Goal: Check status

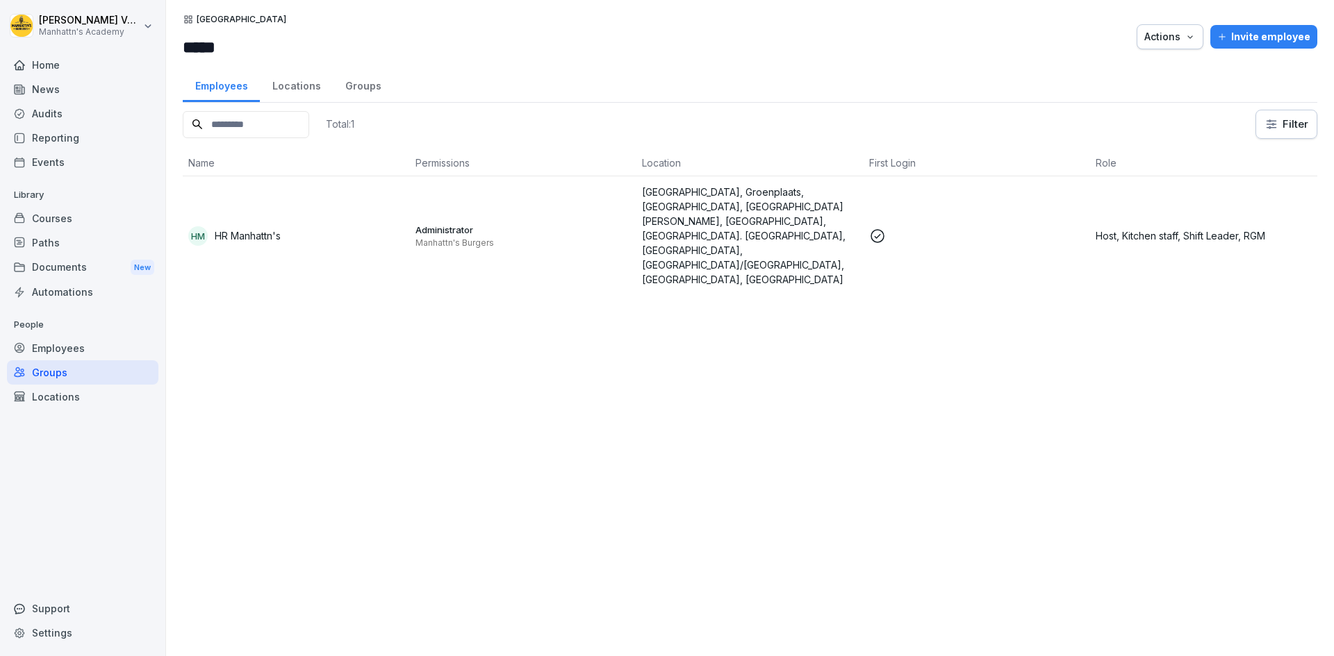
click at [316, 85] on div "Locations" at bounding box center [296, 84] width 73 height 35
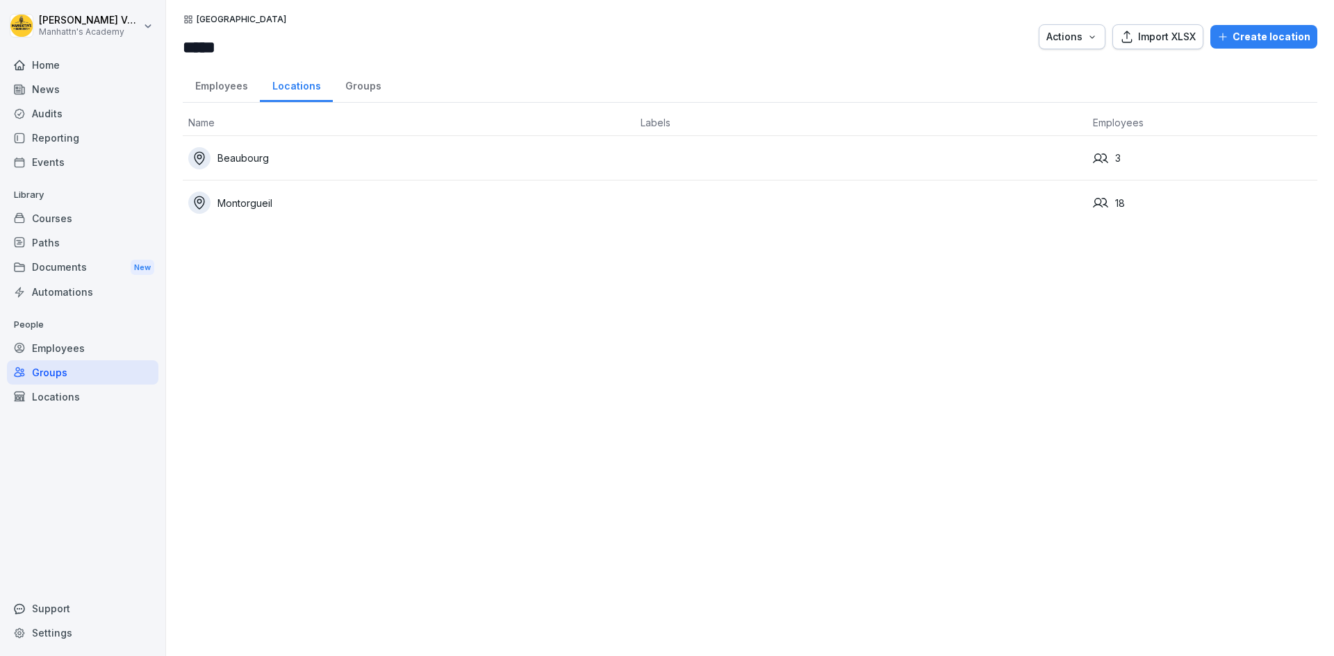
click at [234, 199] on div "Montorgueil" at bounding box center [408, 203] width 441 height 22
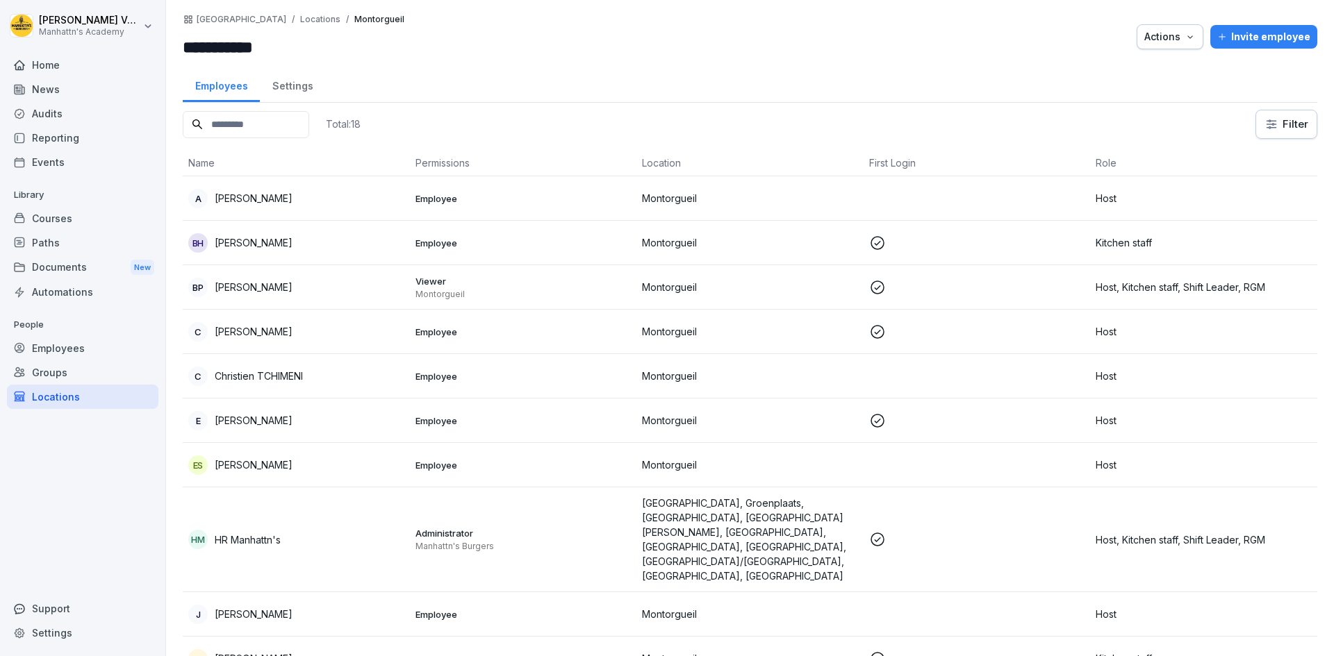
click at [259, 199] on p "[PERSON_NAME]" at bounding box center [254, 198] width 78 height 15
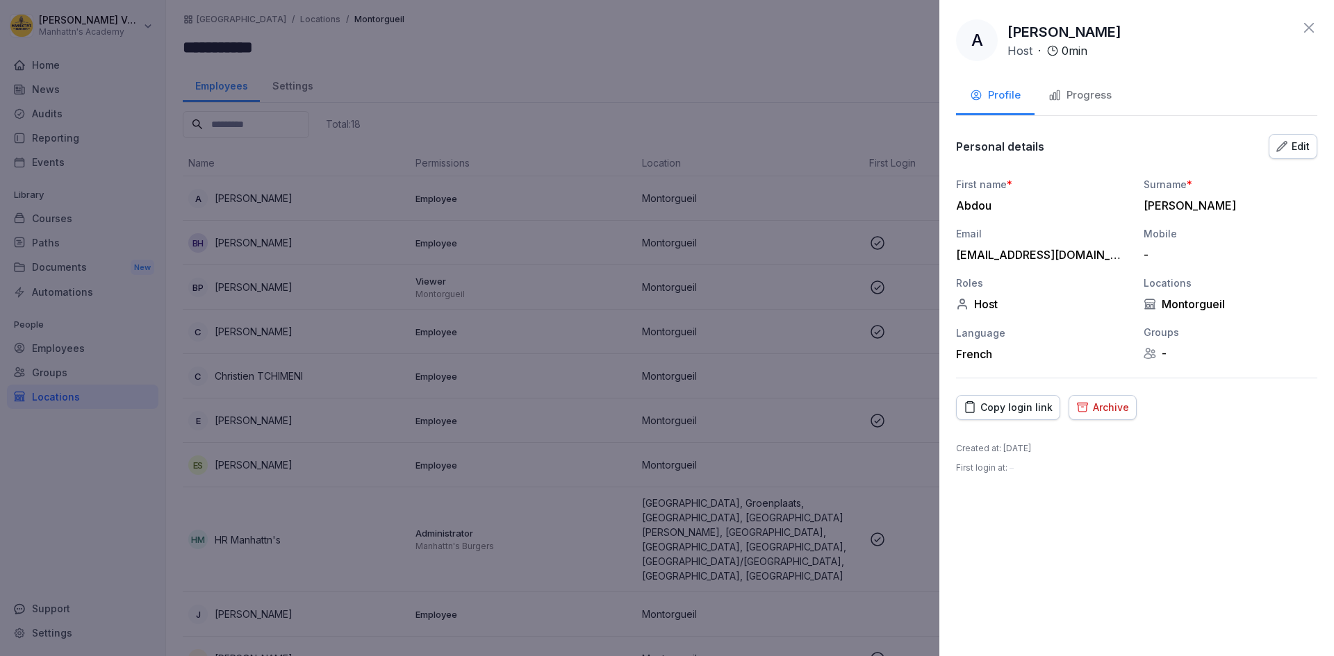
click at [1101, 88] on div "Progress" at bounding box center [1079, 96] width 63 height 16
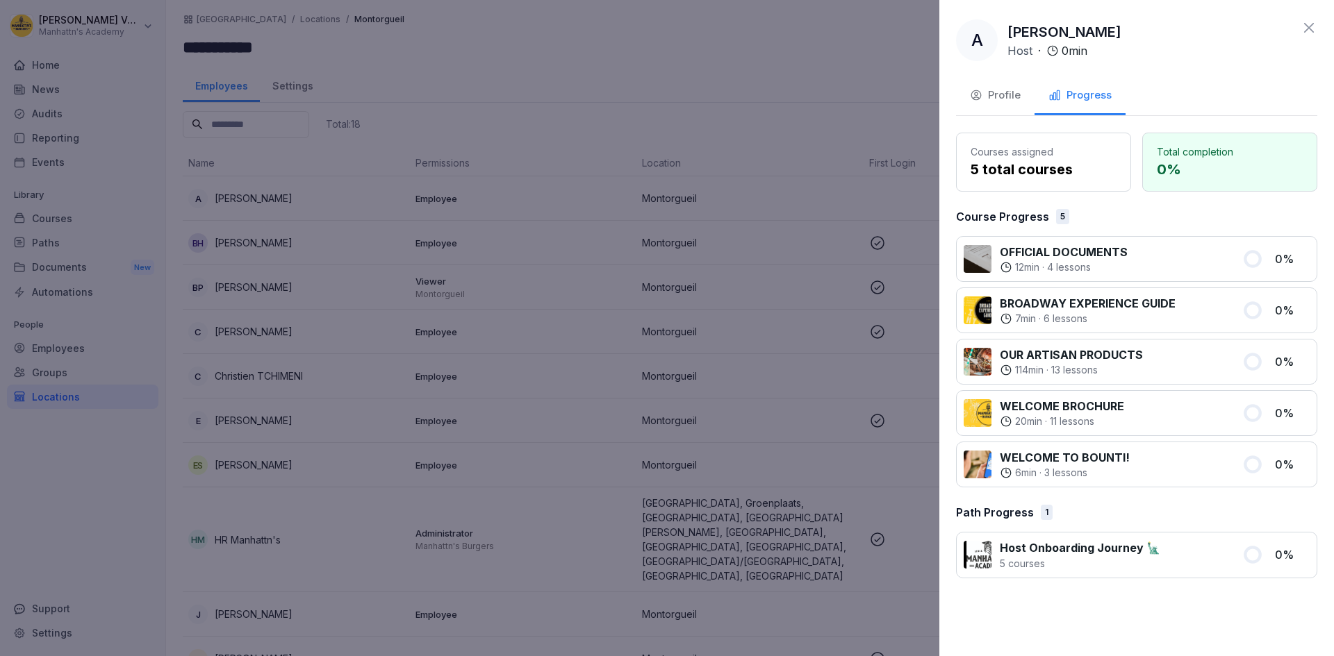
click at [1304, 26] on icon at bounding box center [1308, 27] width 17 height 17
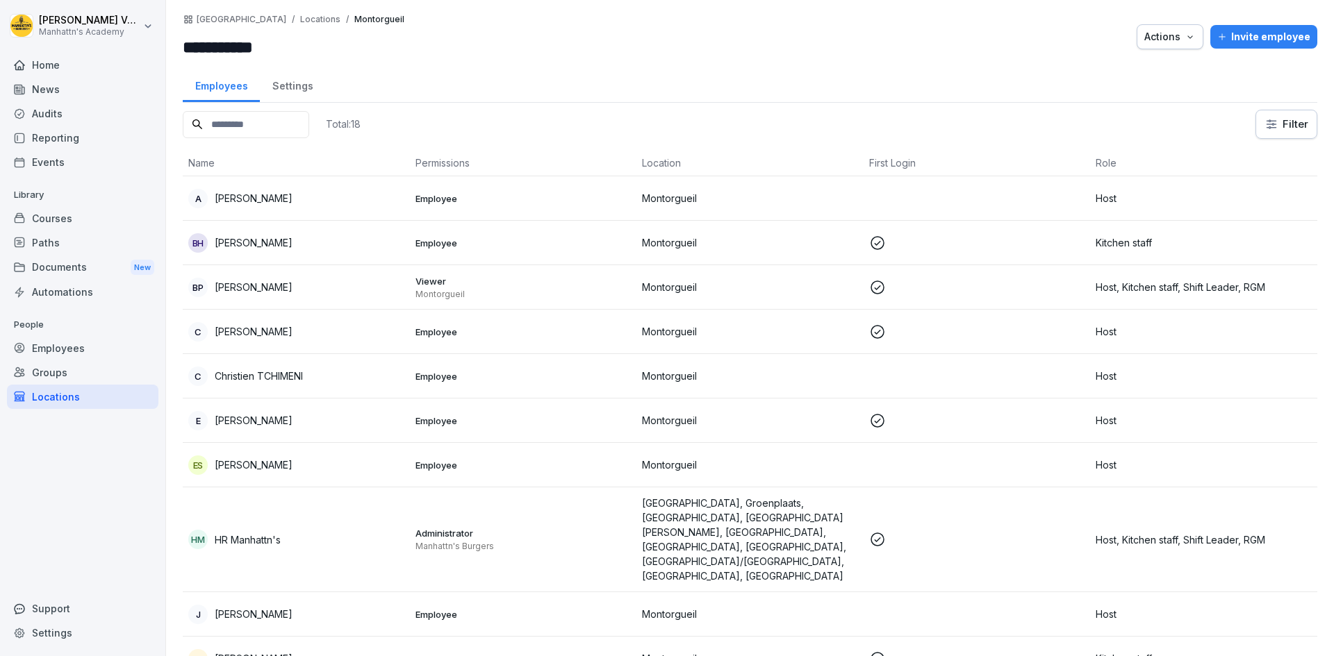
click at [292, 242] on p "[PERSON_NAME]" at bounding box center [254, 242] width 78 height 15
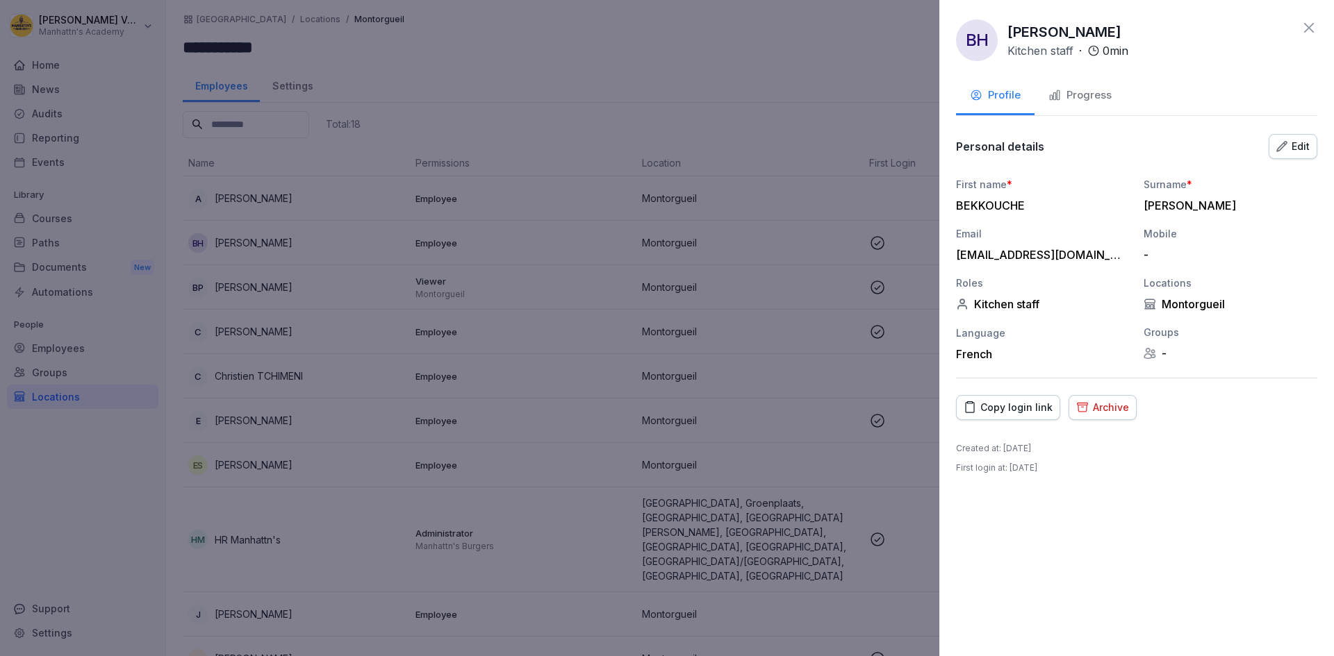
click at [1069, 91] on div "Progress" at bounding box center [1079, 96] width 63 height 16
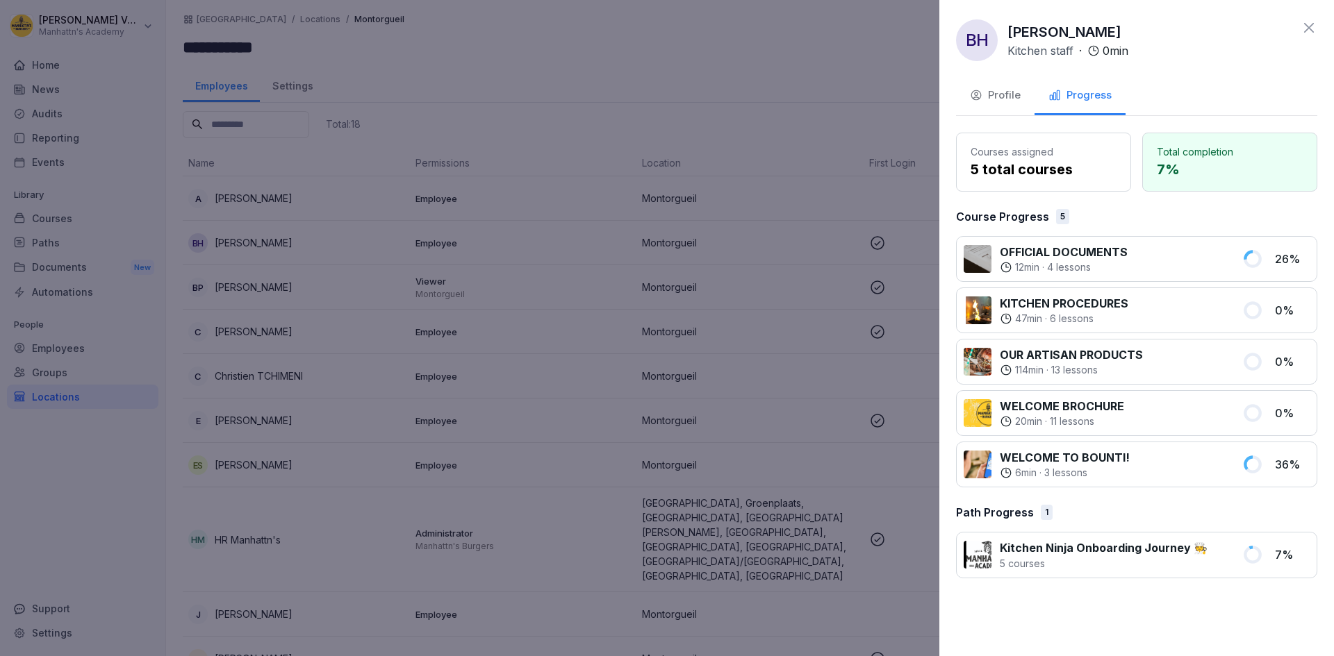
click at [1304, 28] on icon at bounding box center [1308, 27] width 17 height 17
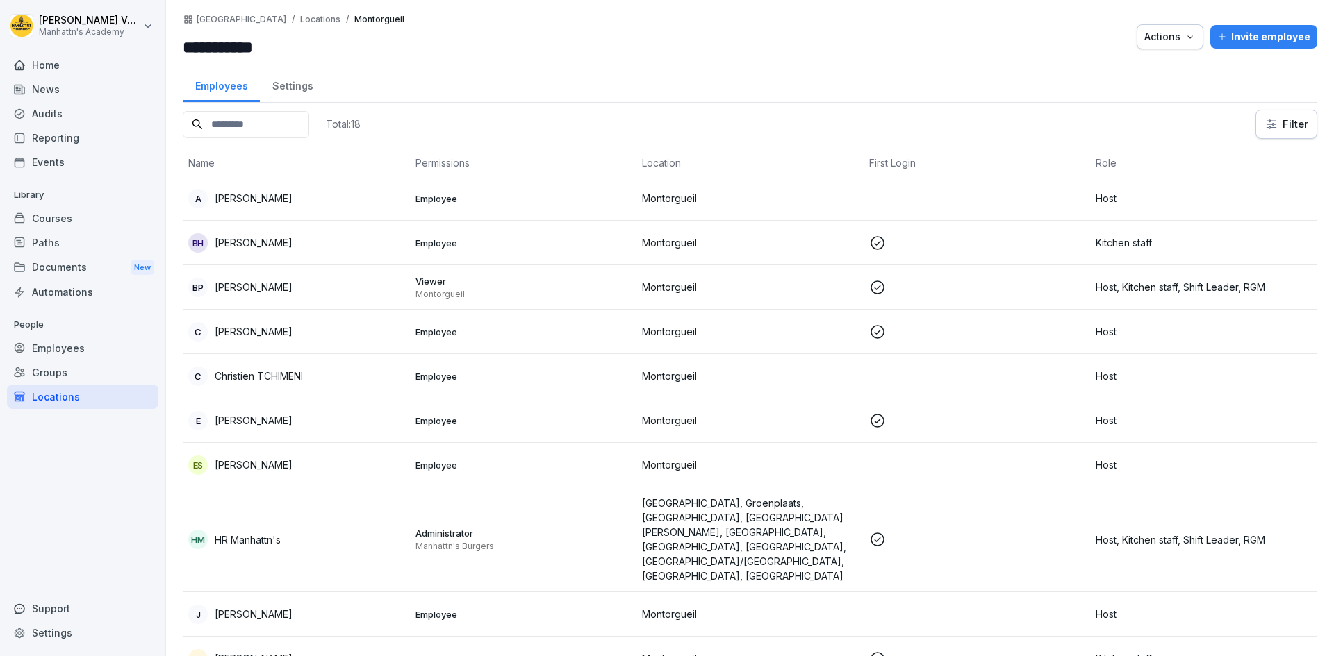
click at [337, 290] on div "BP [PERSON_NAME]" at bounding box center [296, 287] width 216 height 19
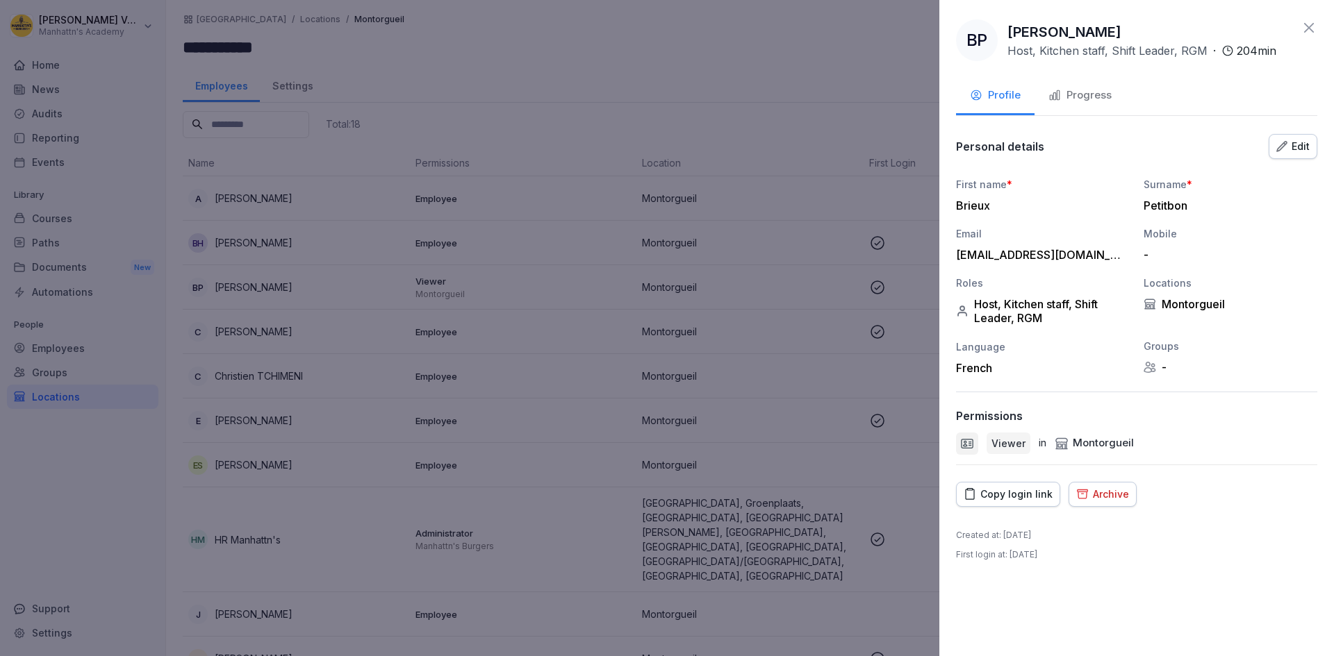
click at [1101, 105] on button "Progress" at bounding box center [1079, 97] width 91 height 38
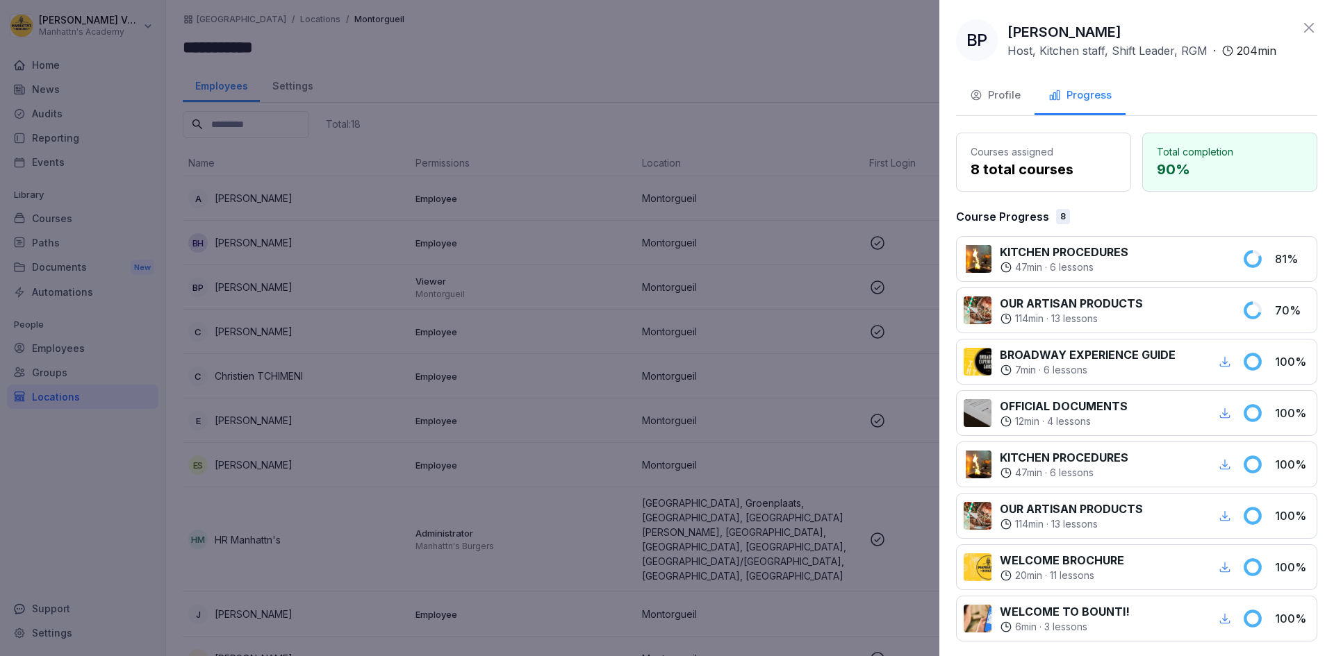
click at [1304, 26] on icon at bounding box center [1309, 28] width 10 height 10
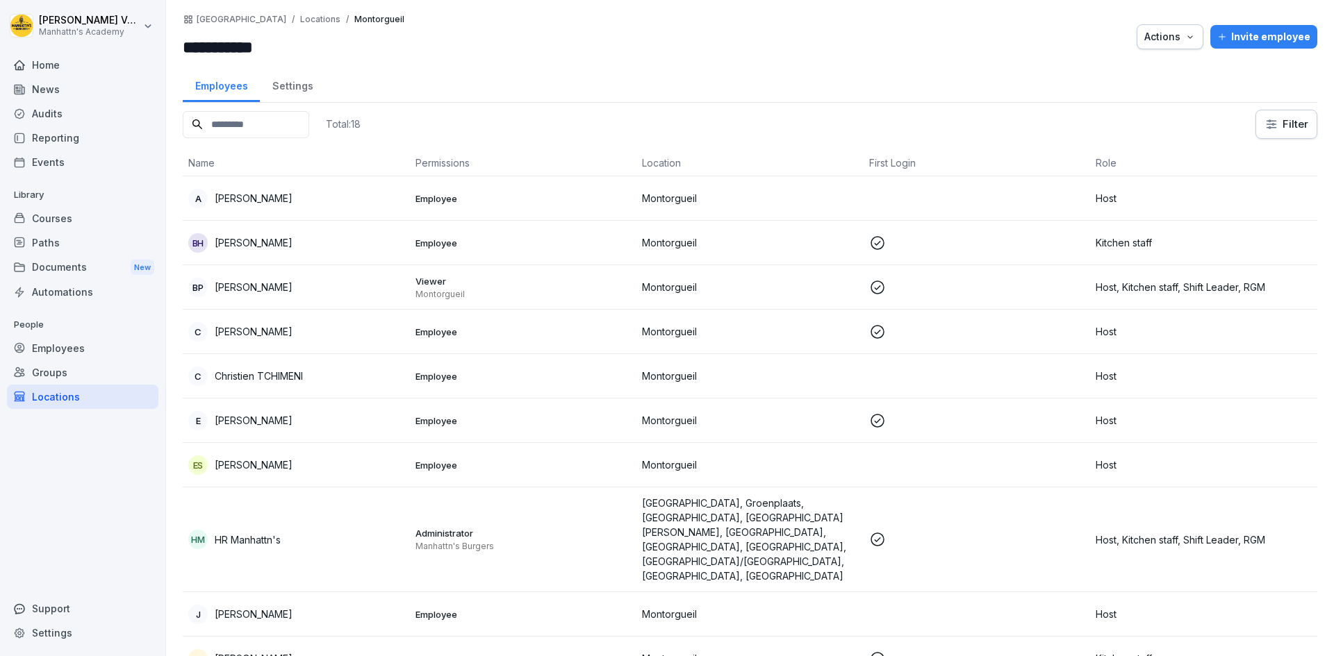
click at [271, 333] on p "[PERSON_NAME]" at bounding box center [254, 331] width 78 height 15
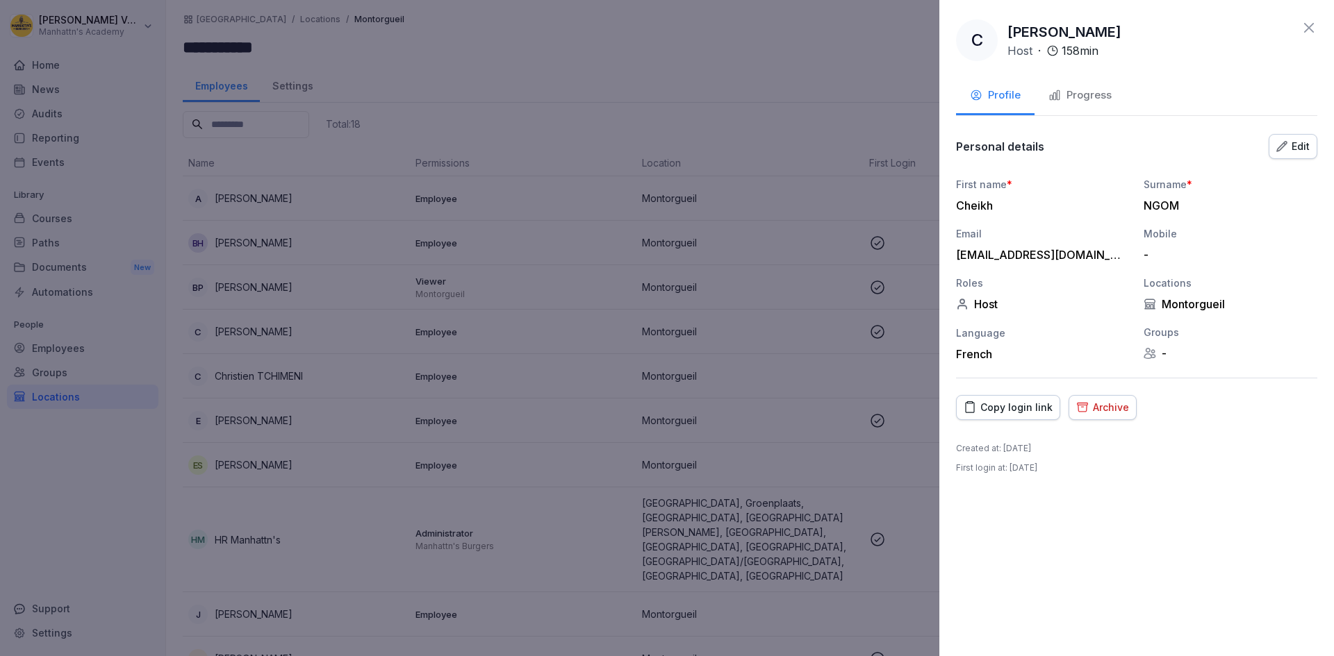
click at [1069, 94] on div "Progress" at bounding box center [1079, 96] width 63 height 16
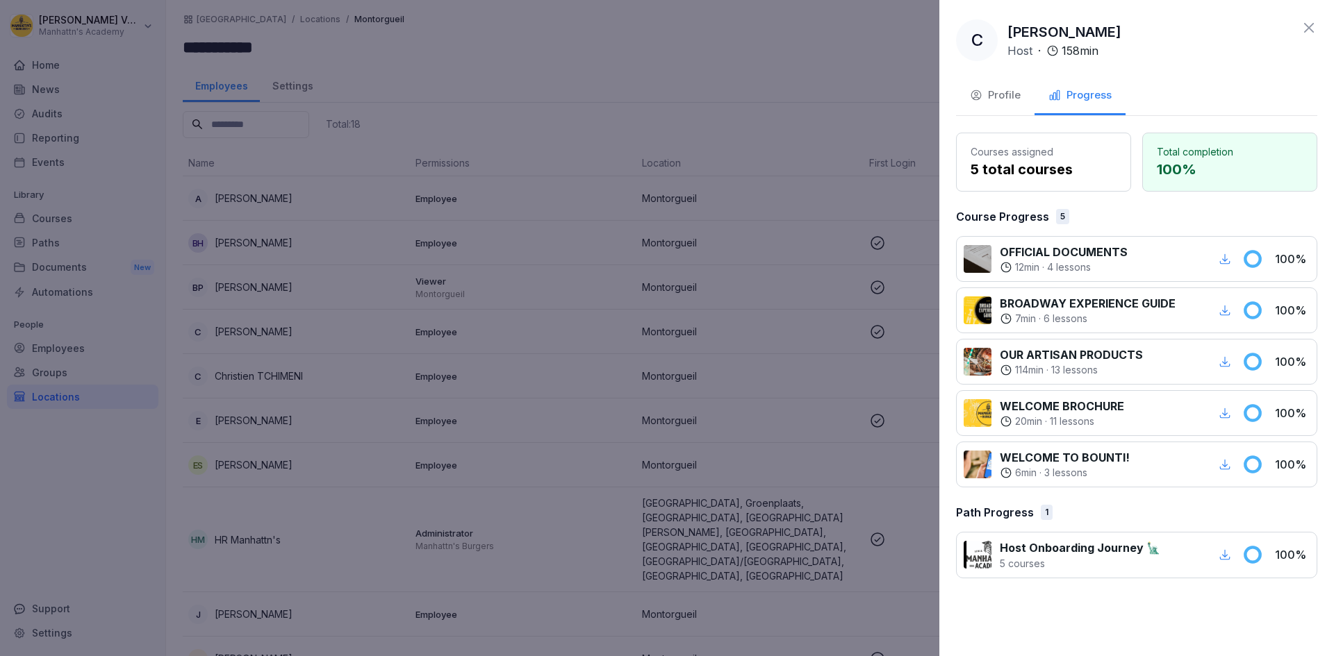
click at [1309, 31] on icon at bounding box center [1308, 27] width 17 height 17
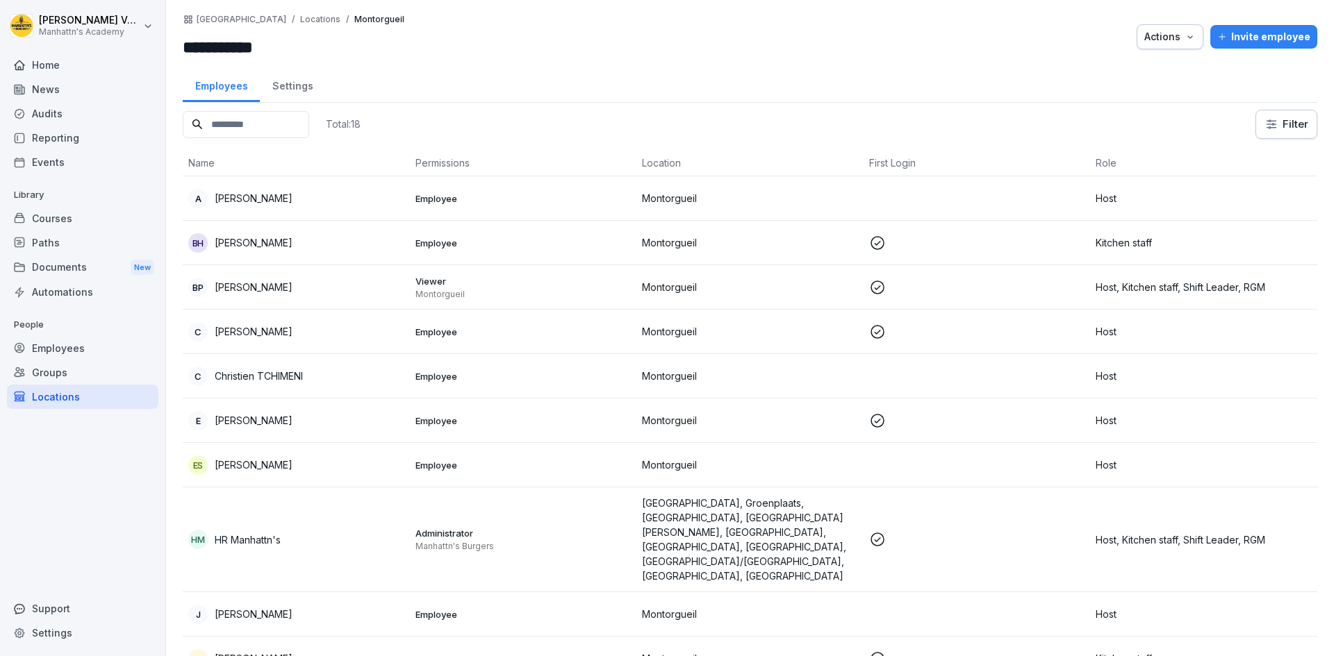
click at [301, 376] on p "Christien TCHIMENI" at bounding box center [259, 376] width 88 height 15
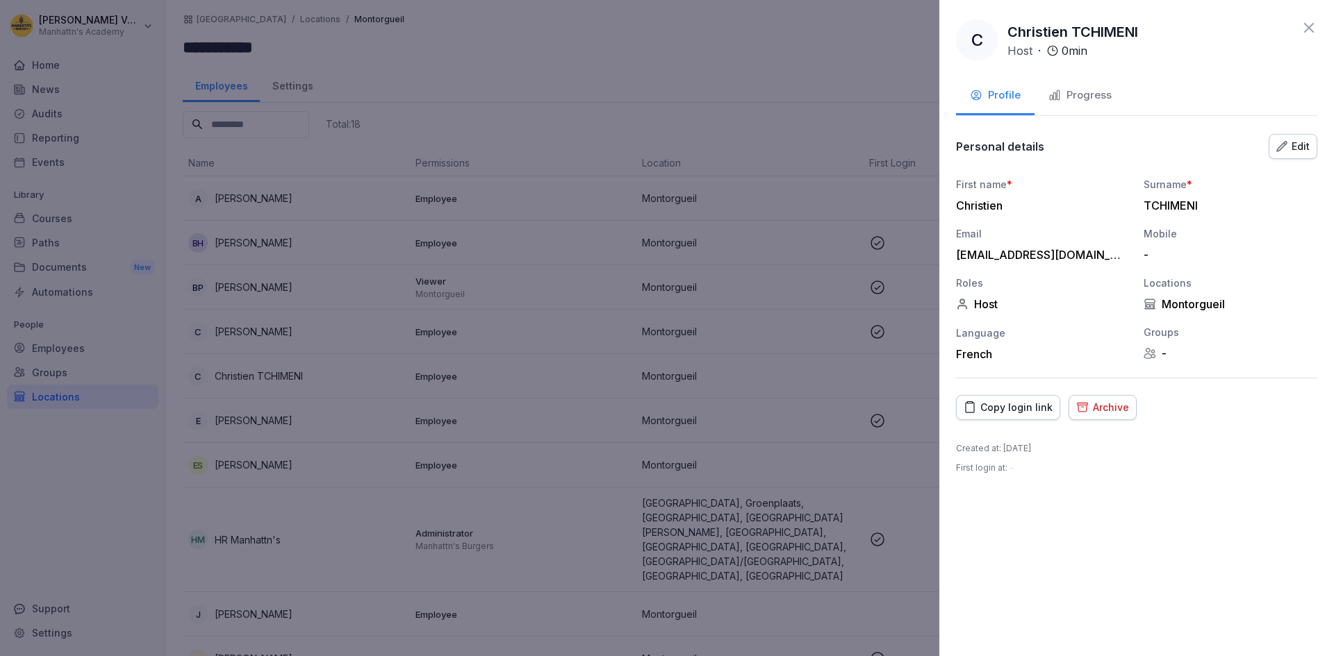
click at [1076, 94] on div "Progress" at bounding box center [1079, 96] width 63 height 16
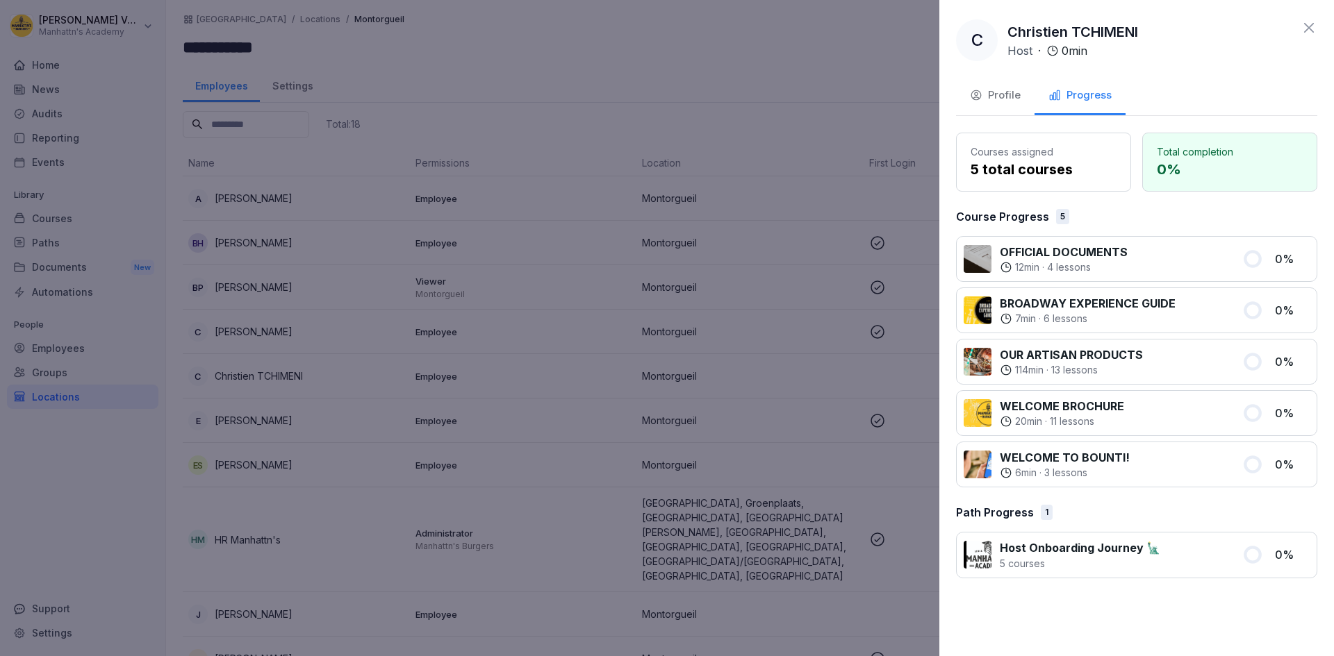
click at [1300, 33] on icon at bounding box center [1308, 27] width 17 height 17
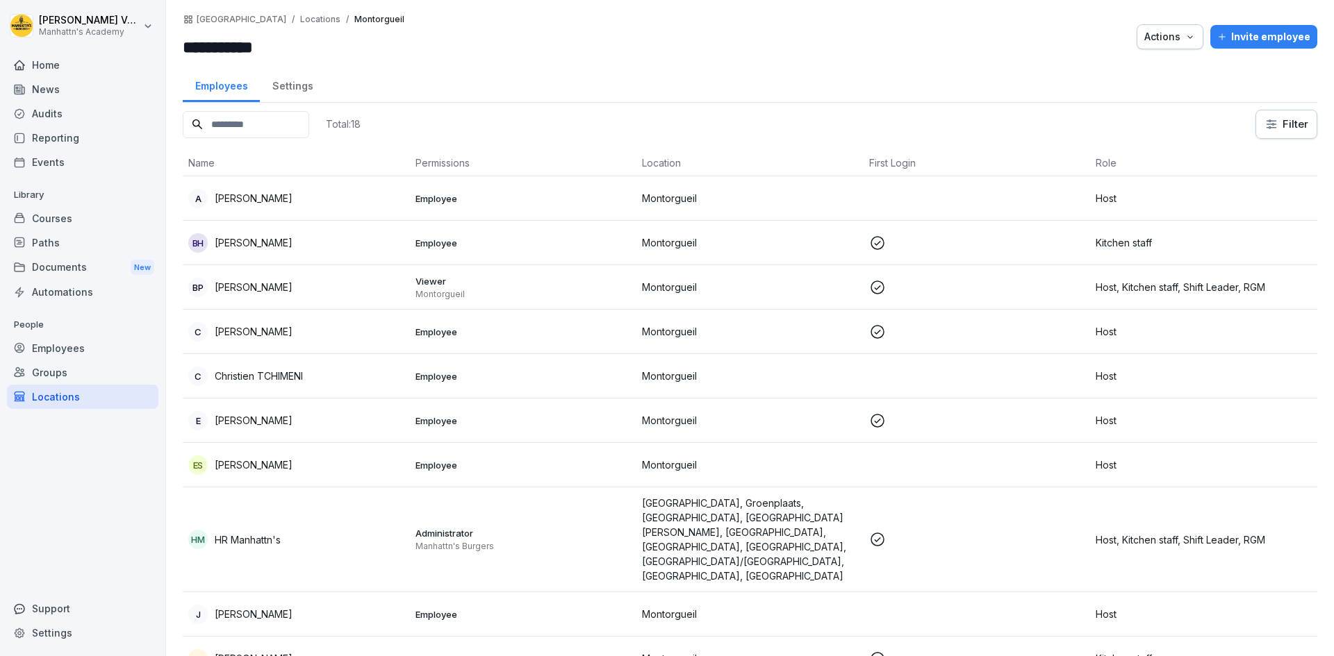
click at [269, 424] on p "[PERSON_NAME]" at bounding box center [254, 420] width 78 height 15
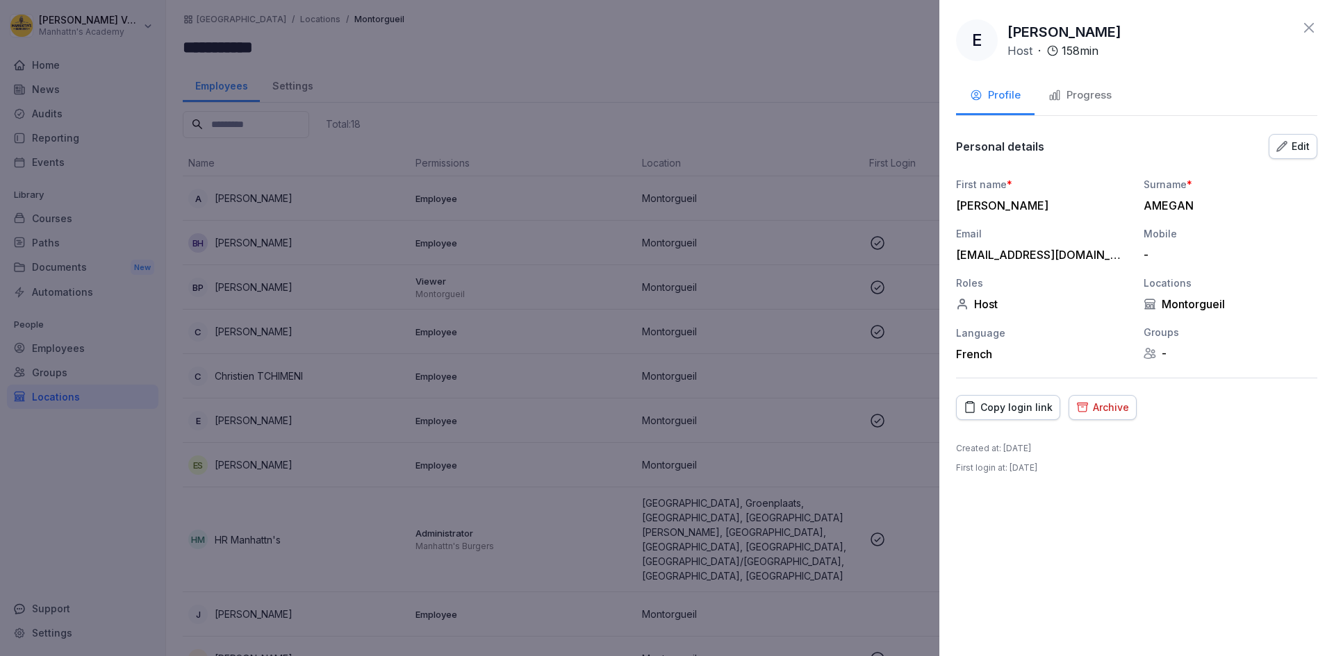
click at [1071, 94] on div "Progress" at bounding box center [1079, 96] width 63 height 16
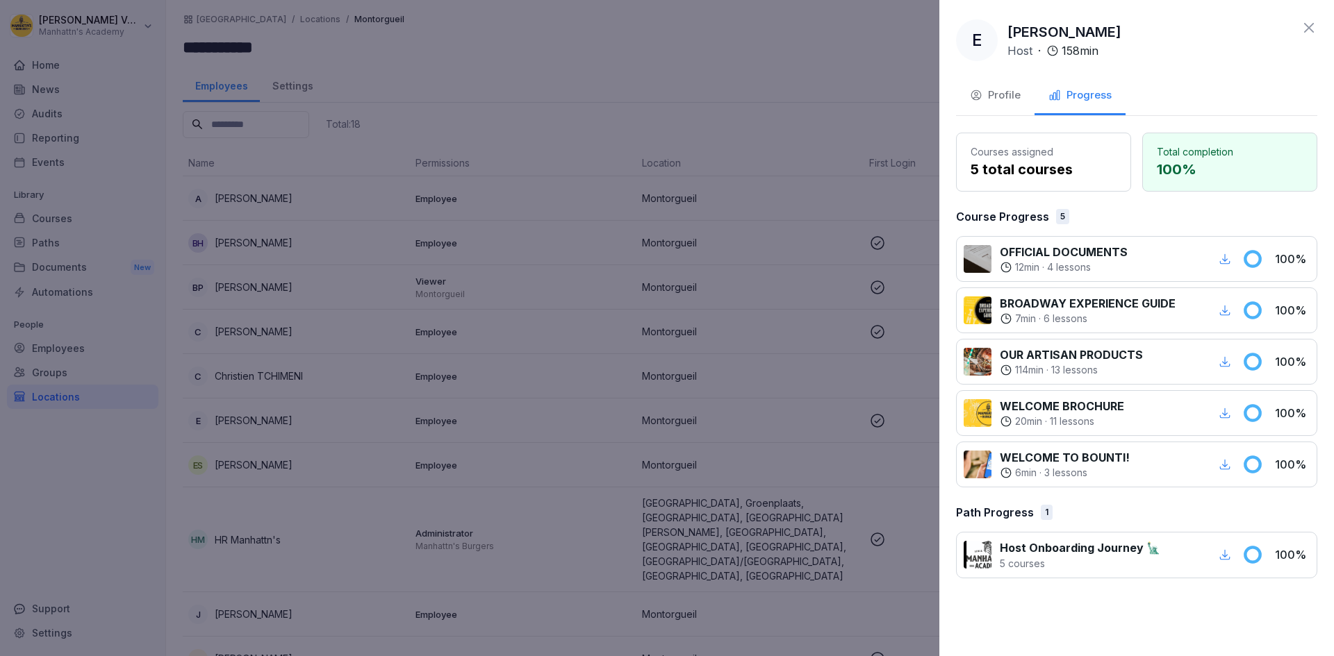
click at [1314, 28] on icon at bounding box center [1308, 27] width 17 height 17
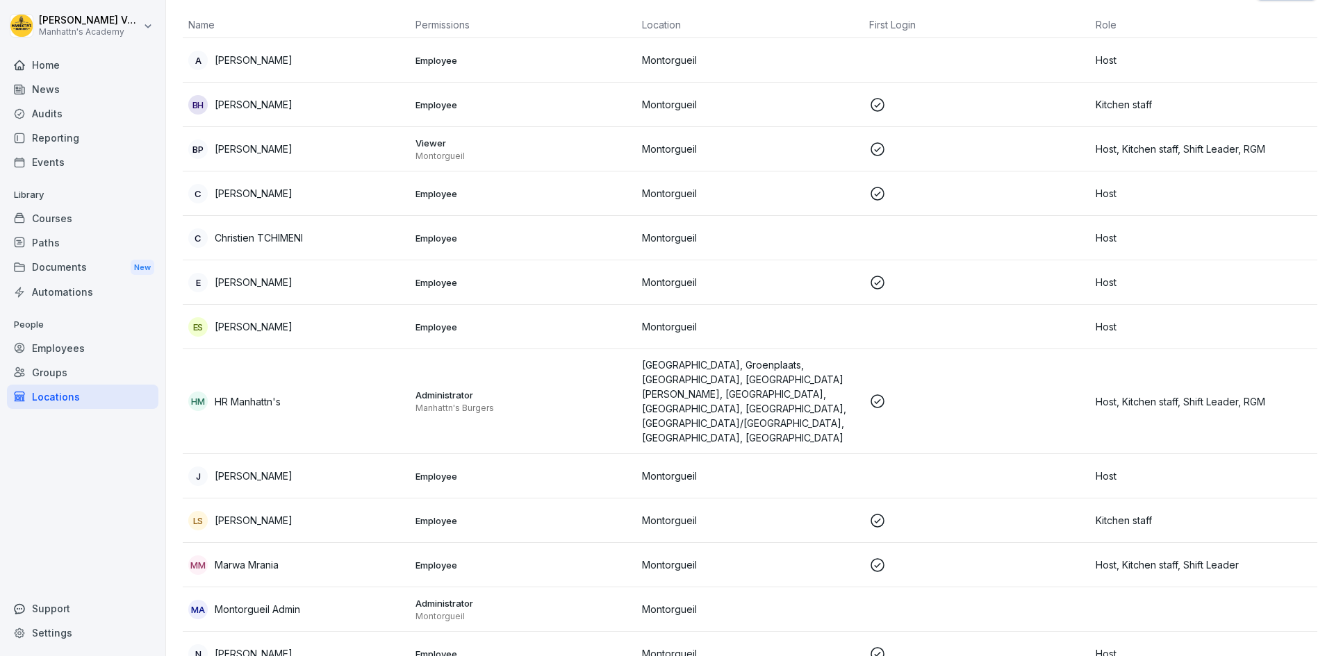
scroll to position [139, 0]
click at [326, 324] on div "[PERSON_NAME]" at bounding box center [296, 326] width 216 height 19
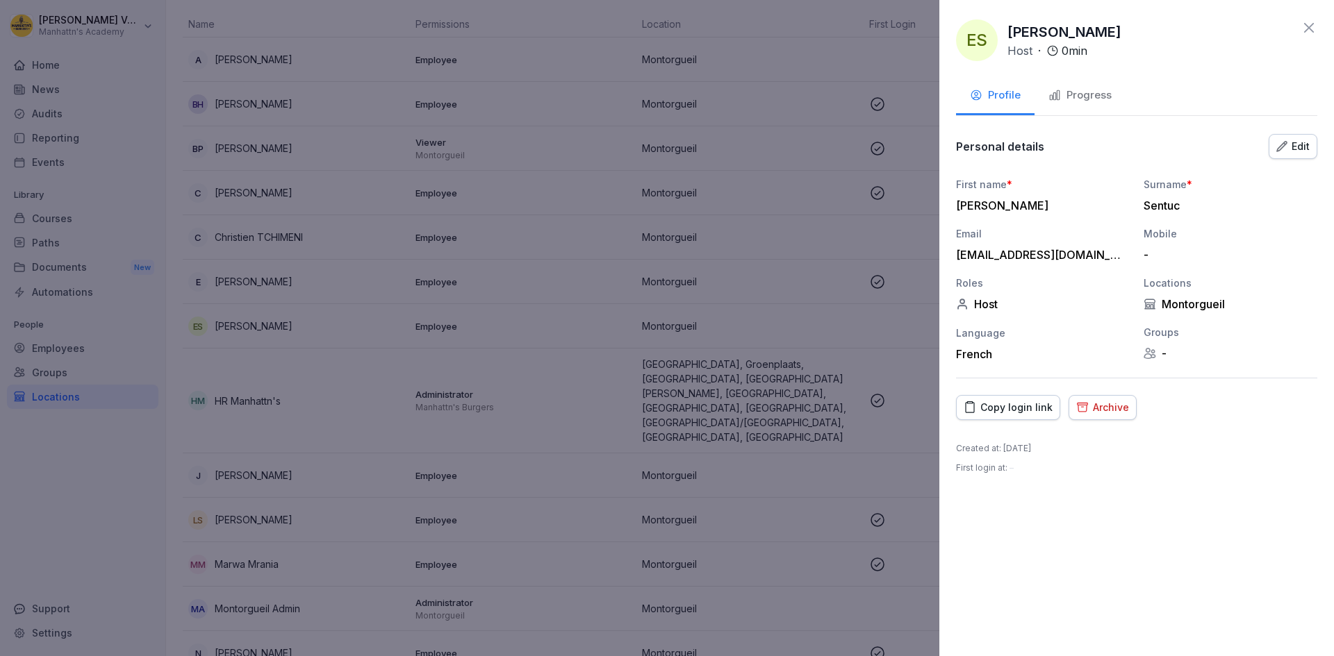
click at [1086, 101] on div "Progress" at bounding box center [1079, 96] width 63 height 16
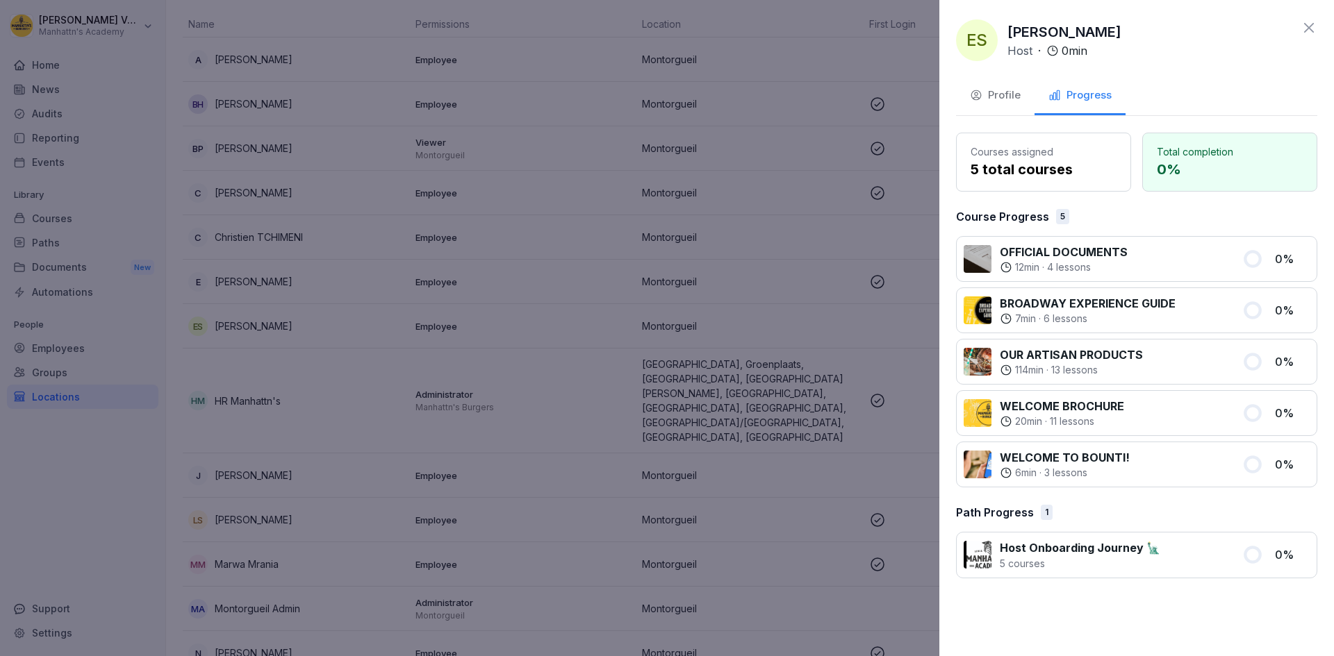
click at [1301, 28] on icon at bounding box center [1308, 27] width 17 height 17
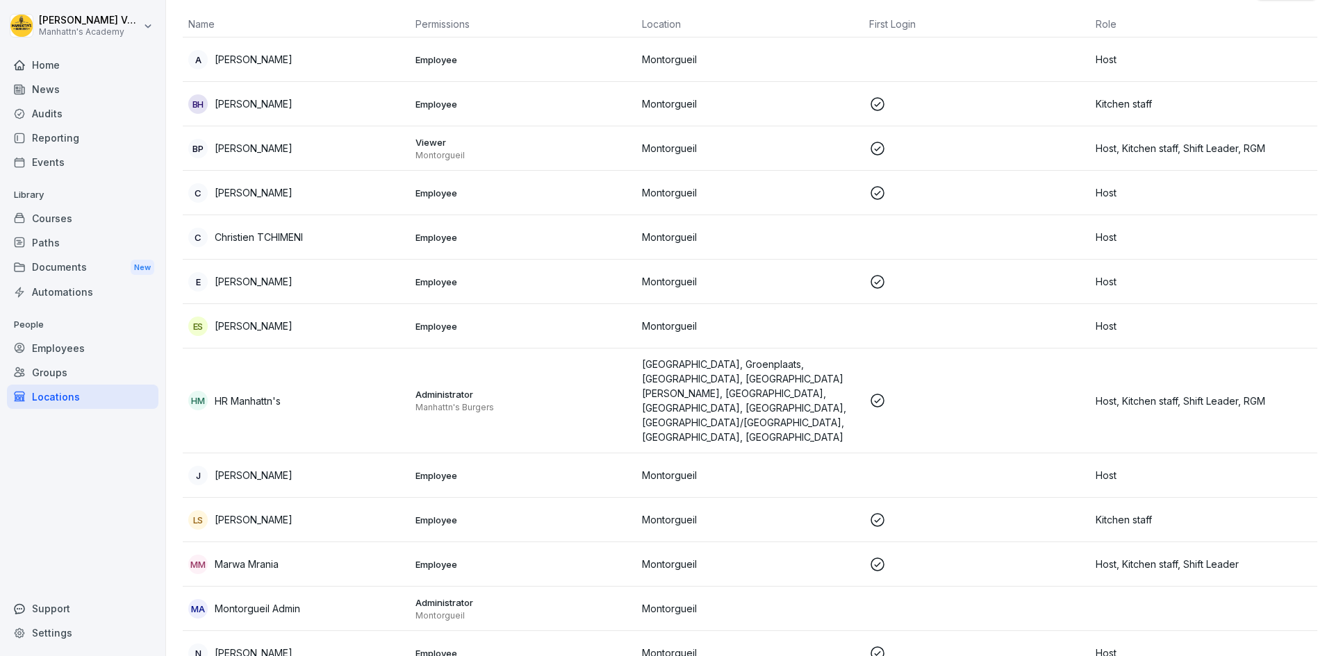
click at [235, 466] on div "[PERSON_NAME]" at bounding box center [296, 475] width 216 height 19
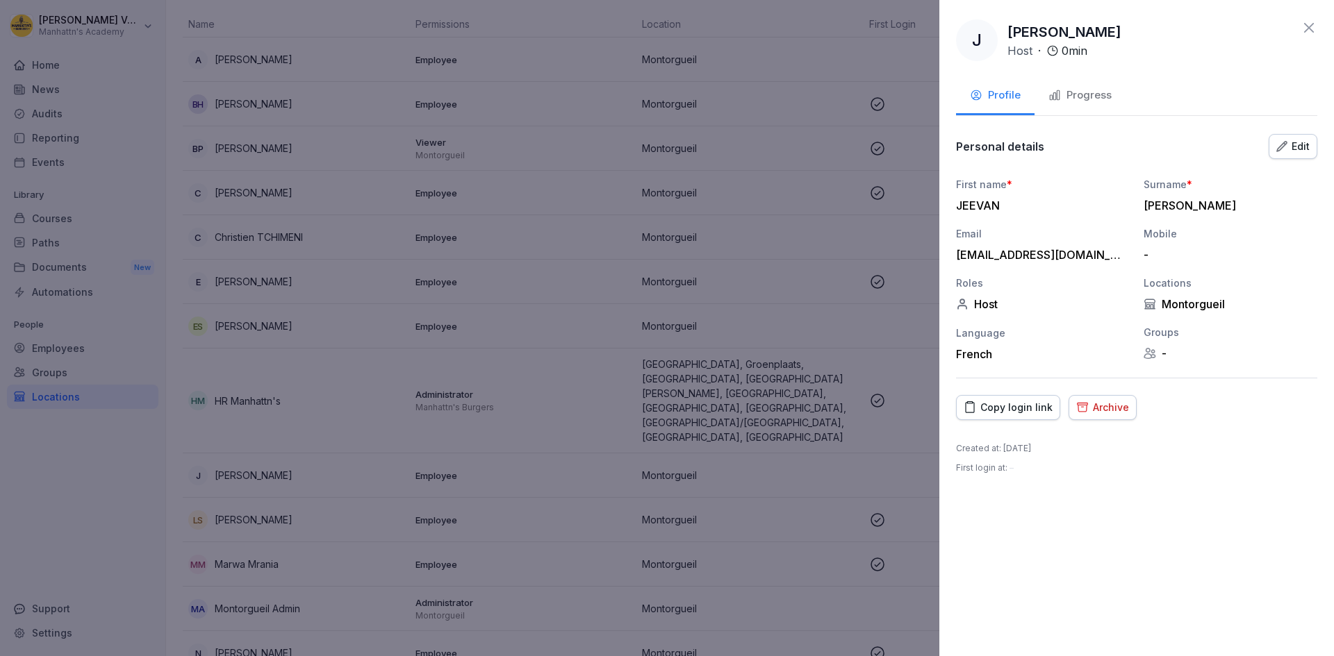
click at [1072, 97] on div "Progress" at bounding box center [1079, 96] width 63 height 16
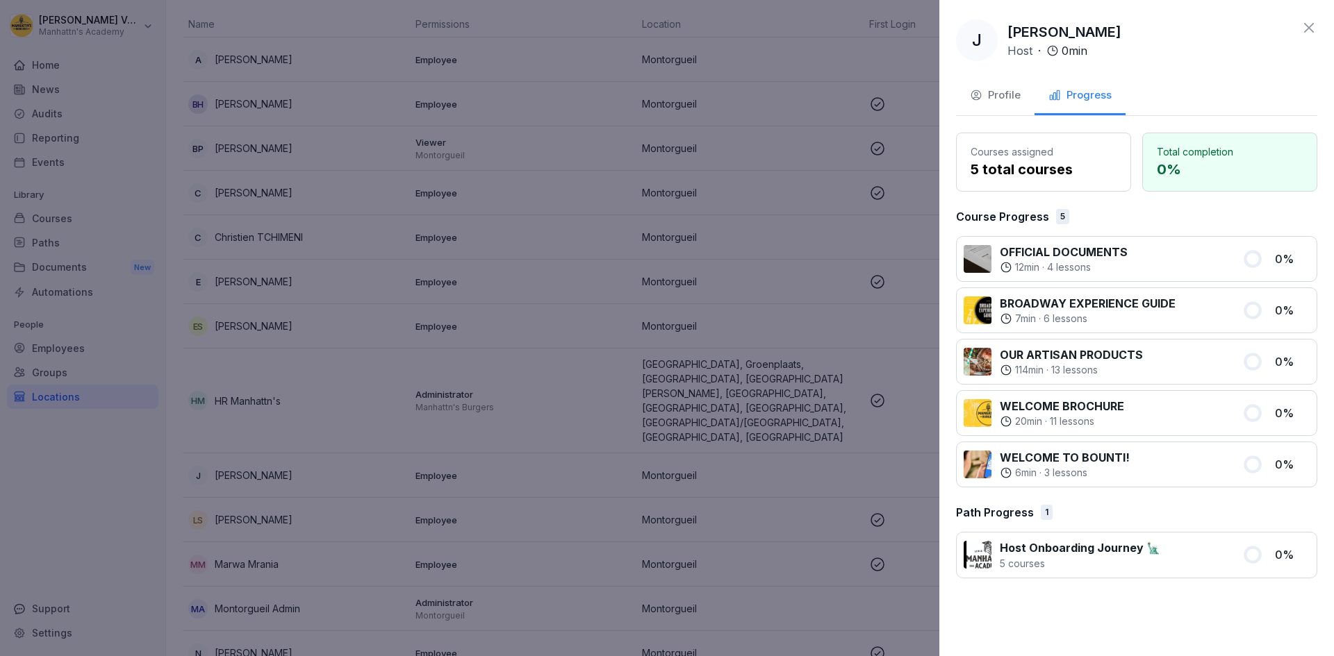
click at [1311, 20] on icon at bounding box center [1308, 27] width 17 height 17
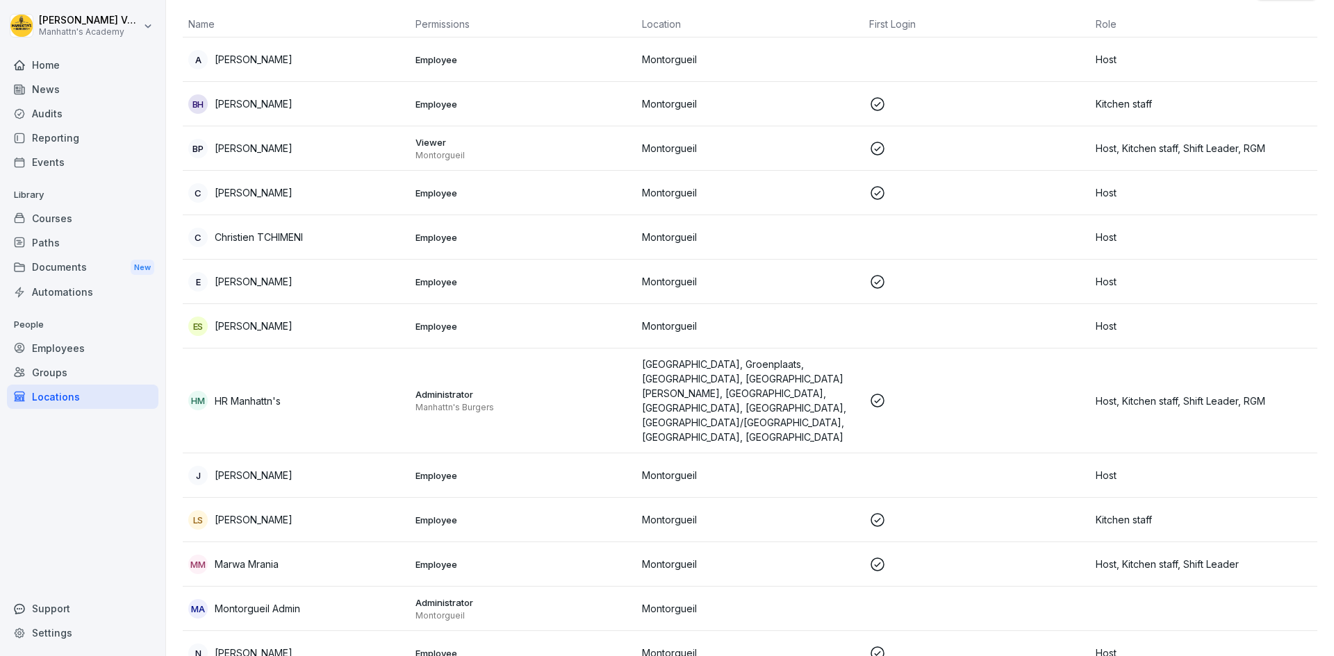
click at [227, 513] on p "[PERSON_NAME]" at bounding box center [254, 520] width 78 height 15
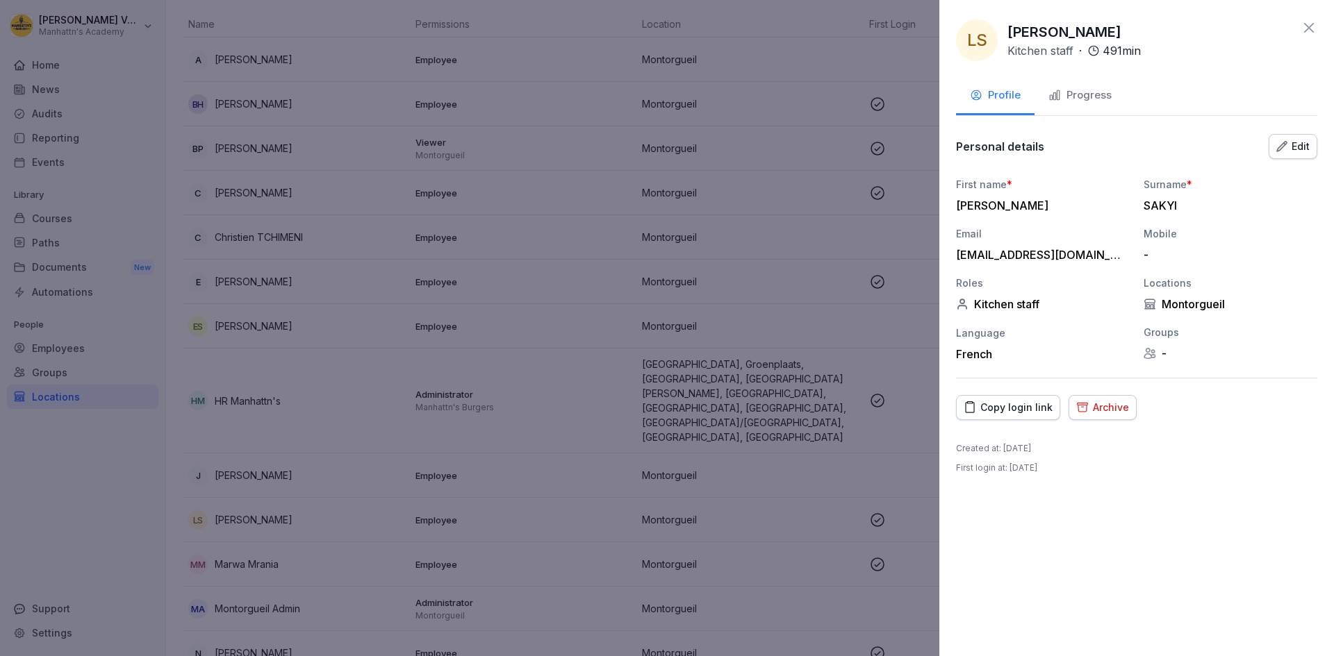
click at [1072, 97] on div "Progress" at bounding box center [1079, 96] width 63 height 16
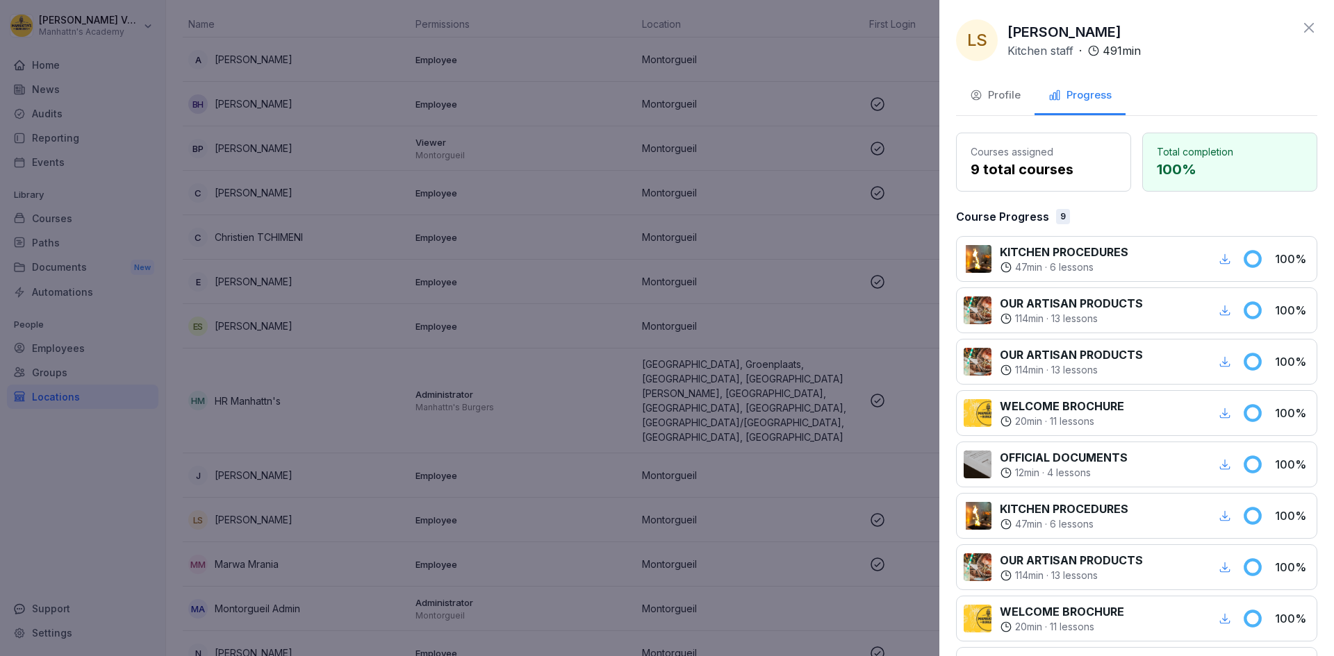
click at [1300, 31] on icon at bounding box center [1308, 27] width 17 height 17
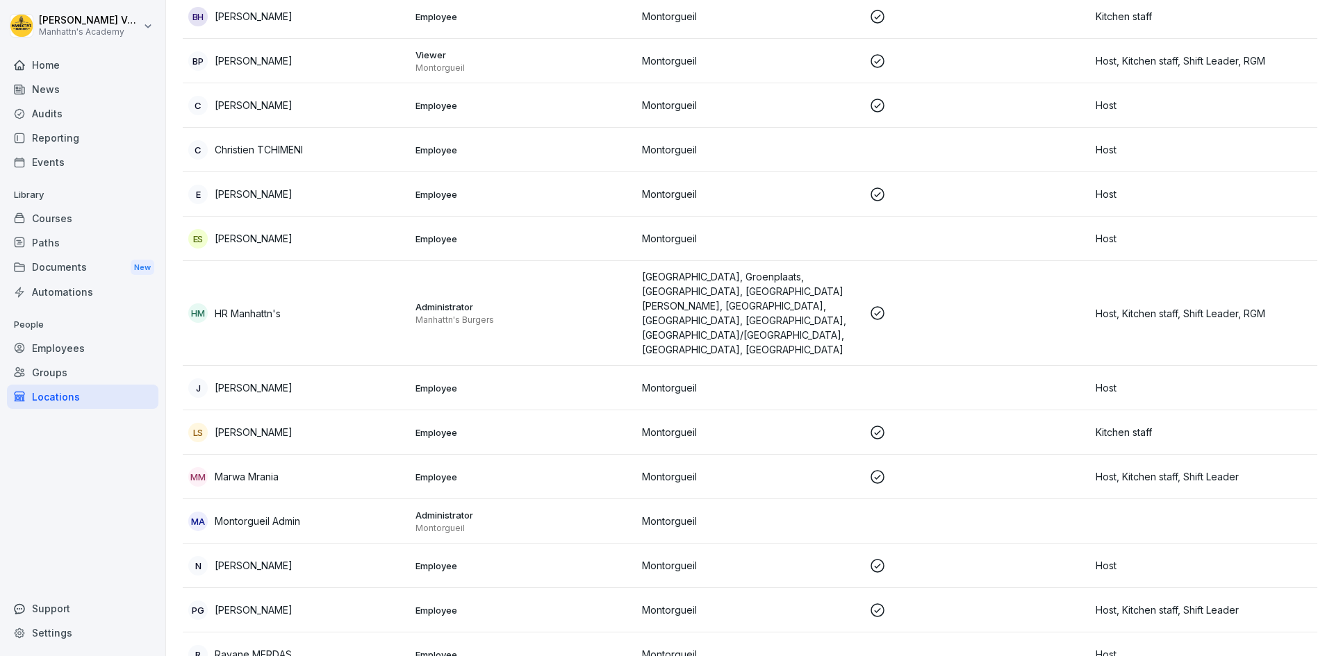
scroll to position [278, 0]
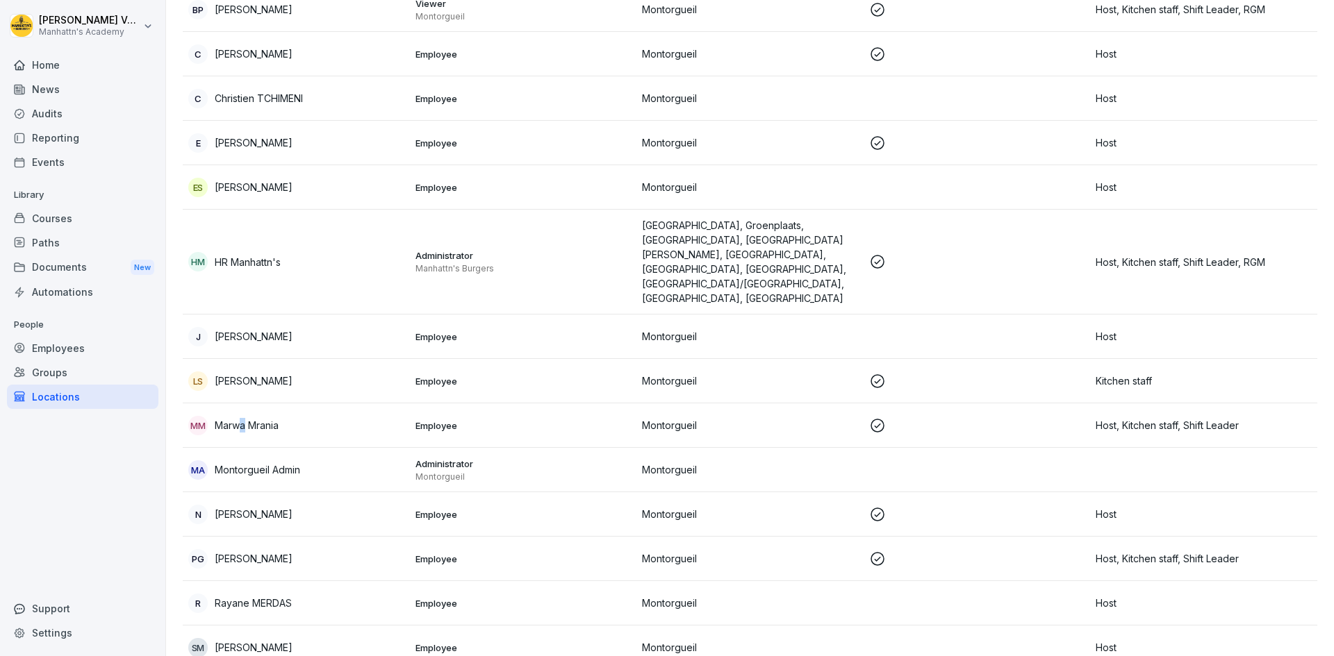
click at [243, 418] on p "Marwa Mrania" at bounding box center [247, 425] width 64 height 15
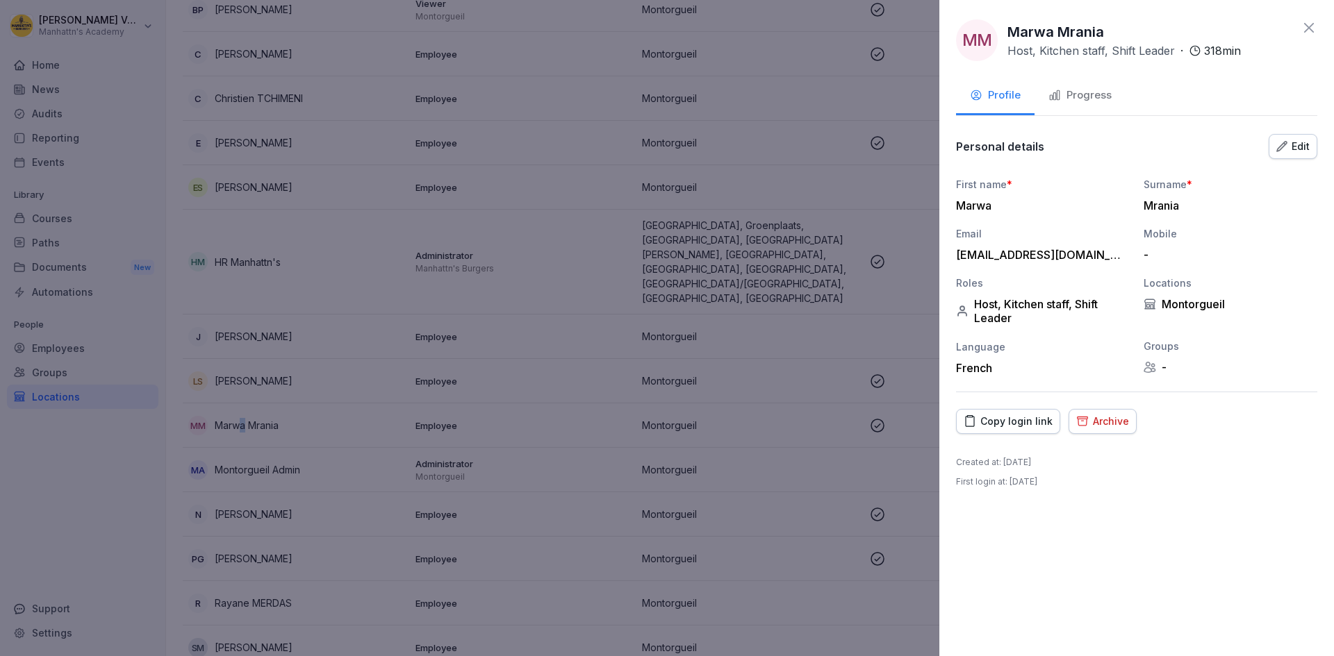
click at [1086, 90] on div "Progress" at bounding box center [1079, 96] width 63 height 16
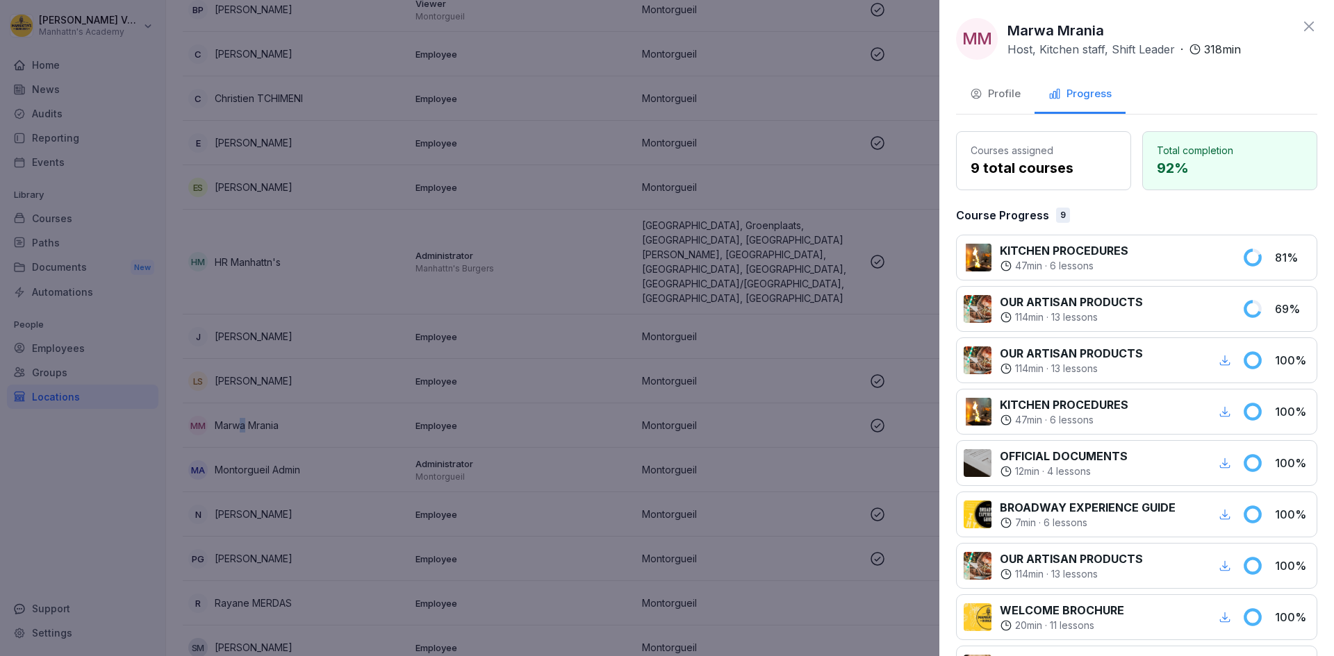
scroll to position [0, 0]
click at [1304, 28] on icon at bounding box center [1309, 28] width 10 height 10
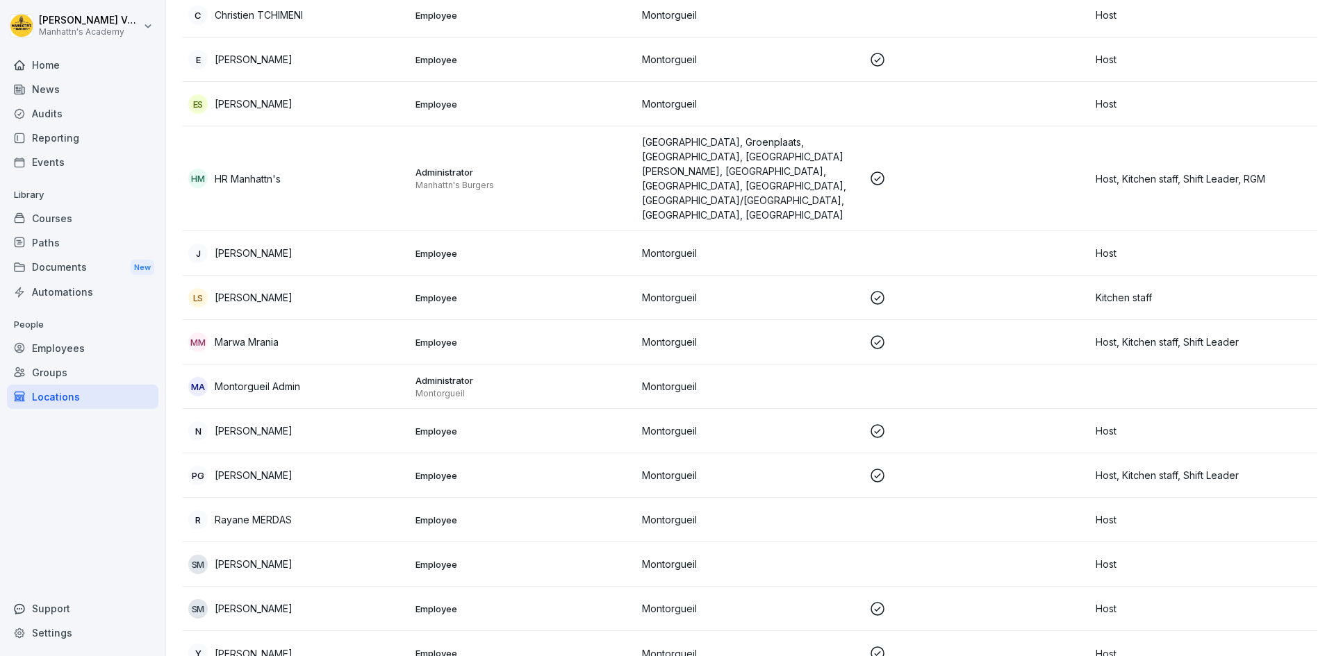
scroll to position [362, 0]
click at [244, 423] on p "[PERSON_NAME]" at bounding box center [254, 430] width 78 height 15
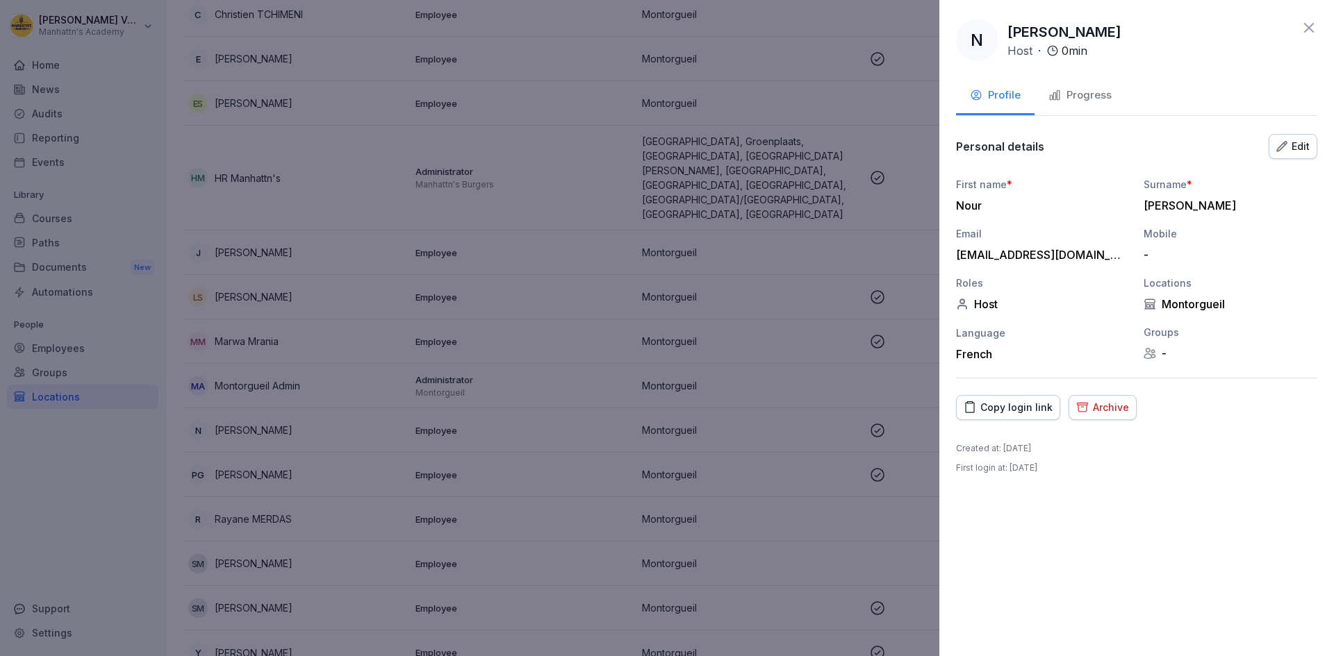
click at [1095, 91] on div "Progress" at bounding box center [1079, 96] width 63 height 16
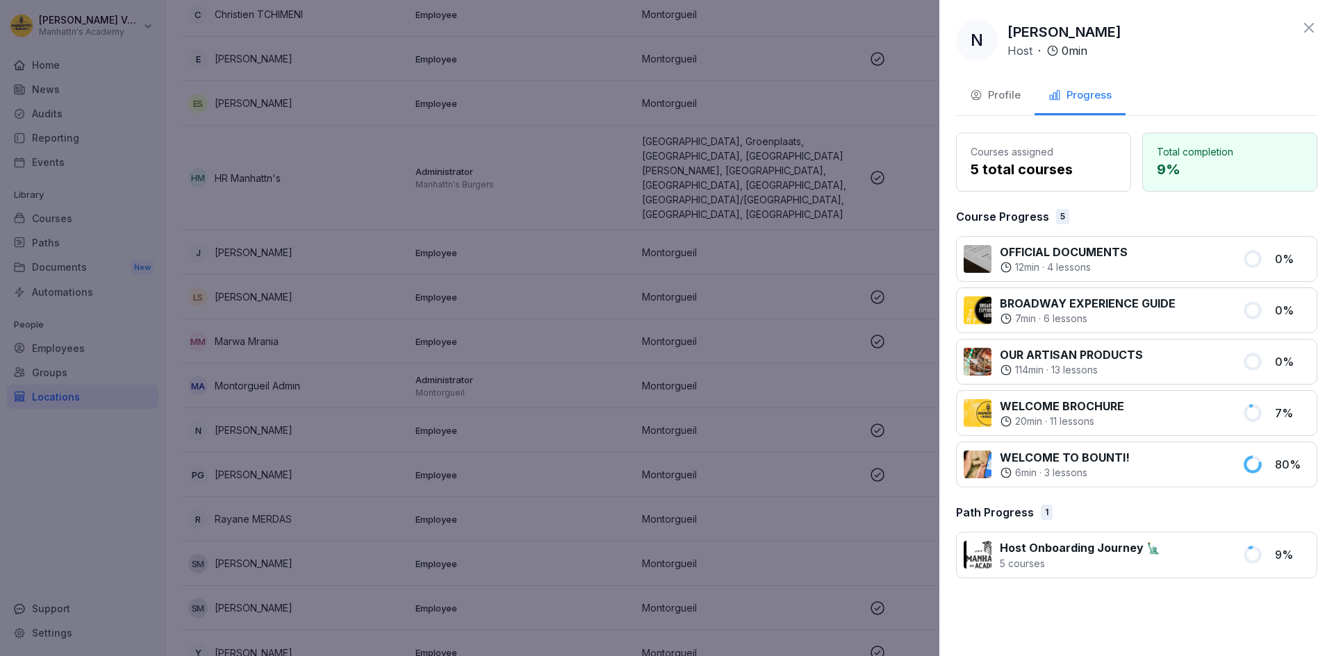
click at [1306, 29] on icon at bounding box center [1308, 27] width 17 height 17
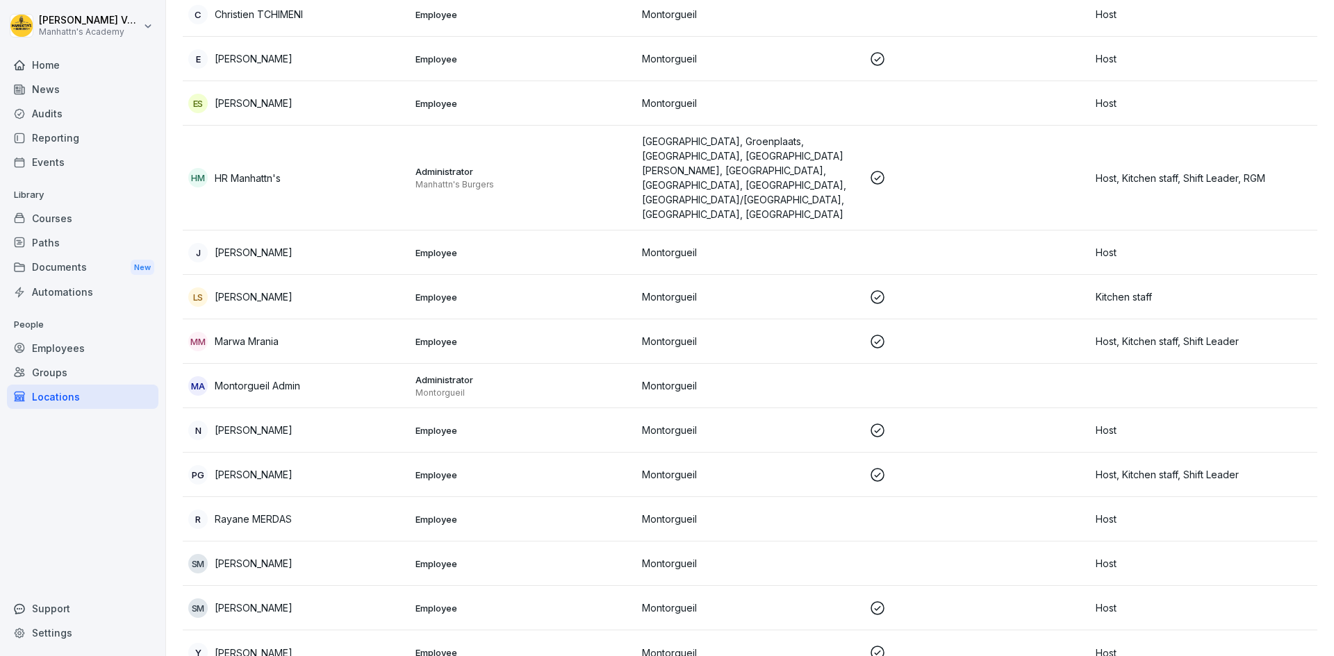
click at [244, 467] on p "[PERSON_NAME]" at bounding box center [254, 474] width 78 height 15
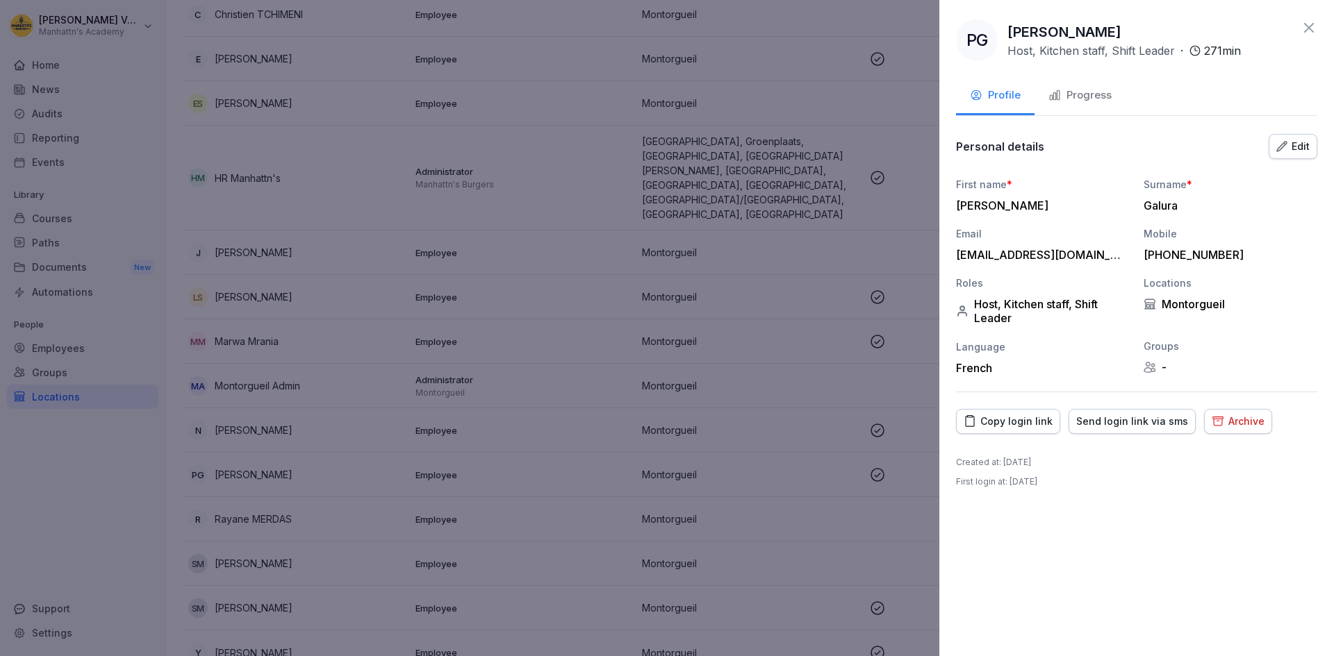
click at [1099, 85] on button "Progress" at bounding box center [1079, 97] width 91 height 38
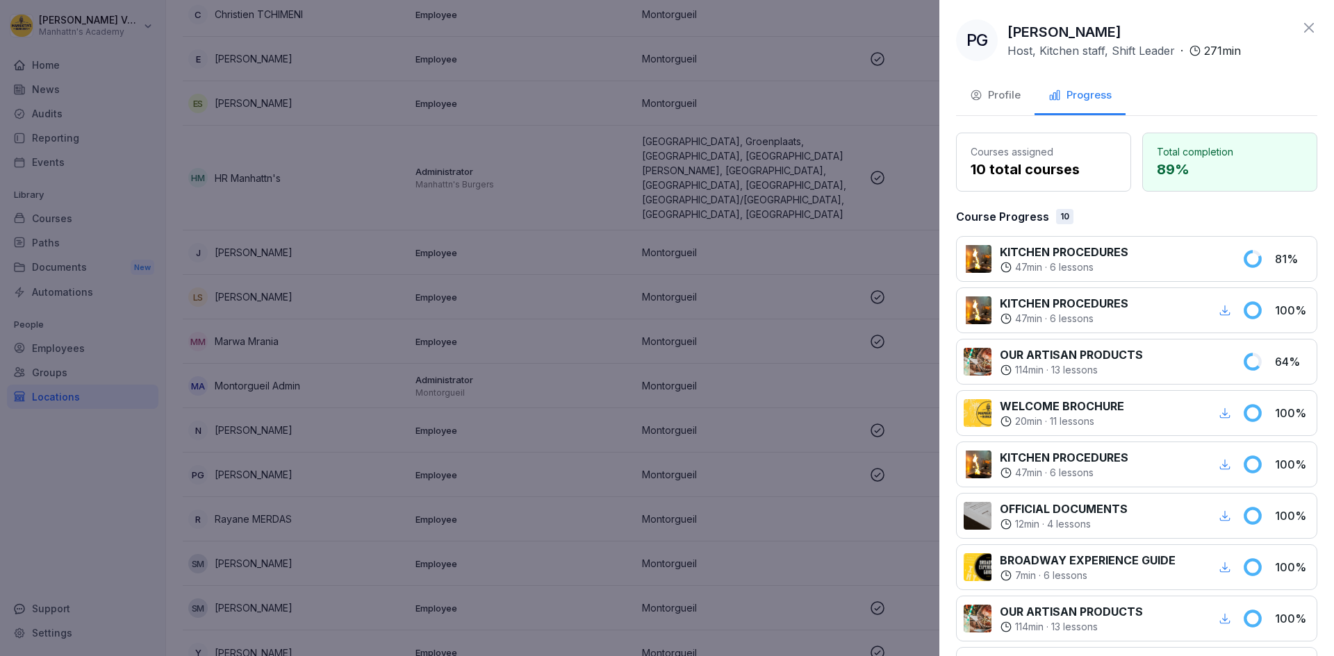
click at [1301, 26] on icon at bounding box center [1308, 27] width 17 height 17
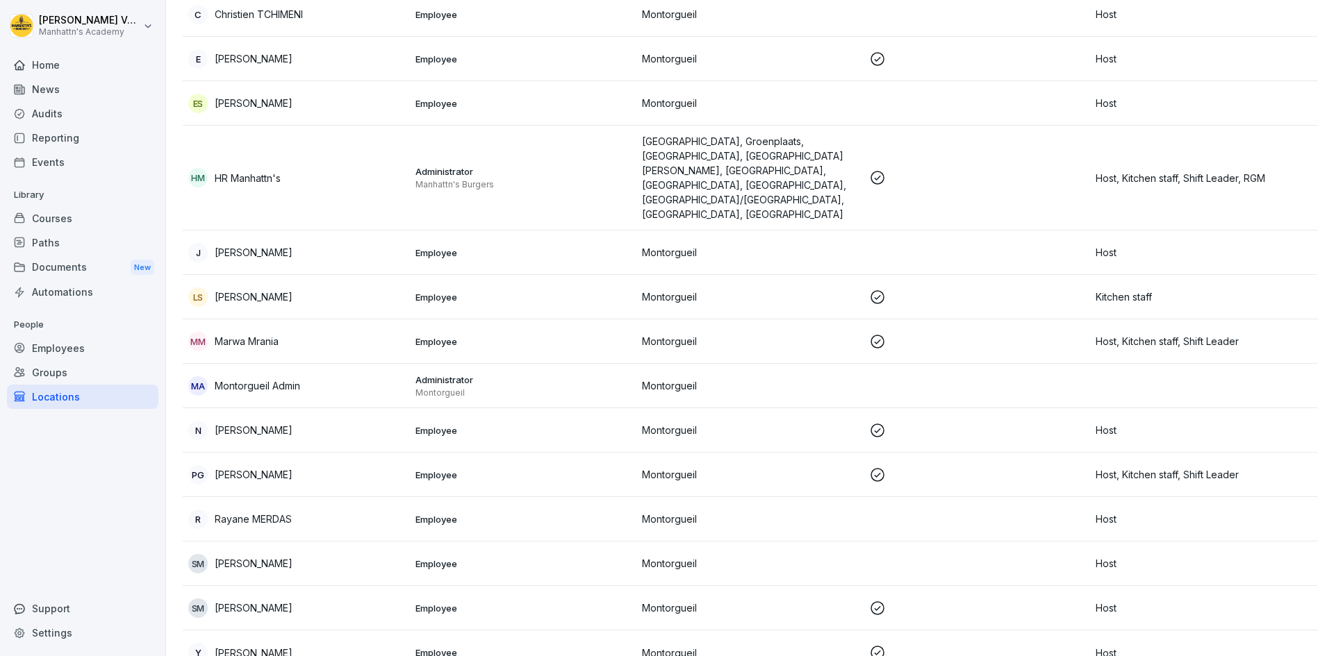
click at [261, 512] on p "Rayane MERDAS" at bounding box center [253, 519] width 77 height 15
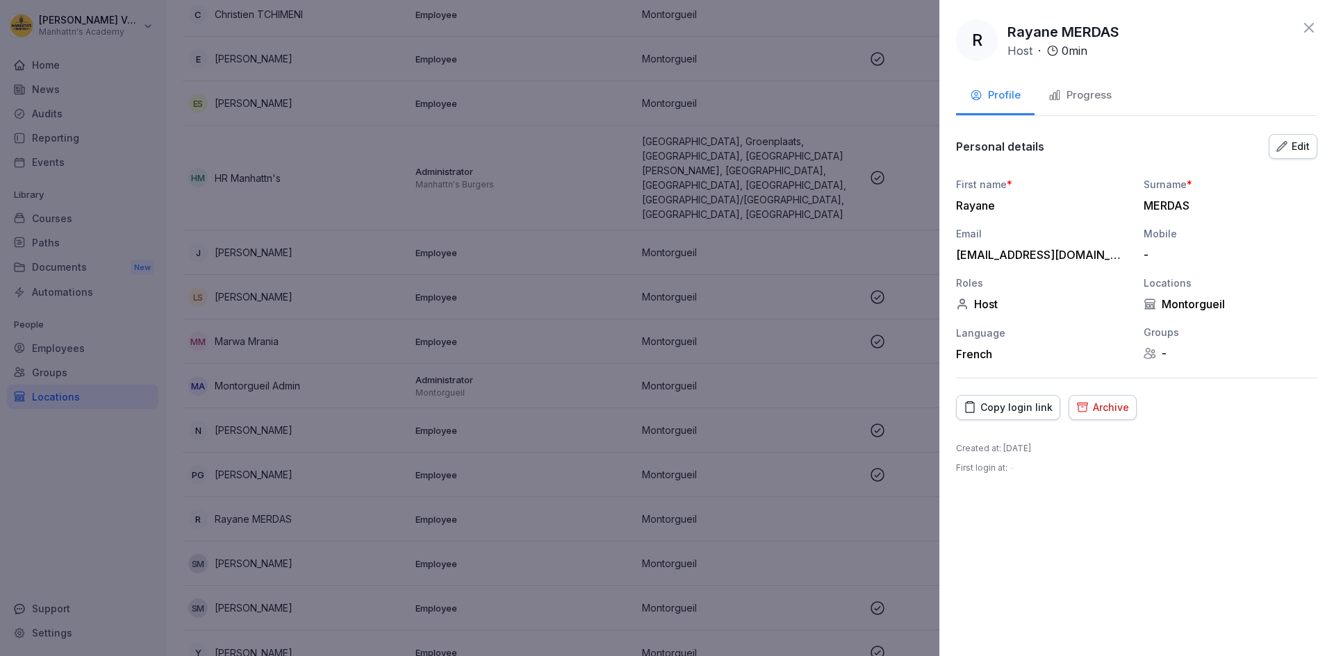
click at [1088, 94] on div "Progress" at bounding box center [1079, 96] width 63 height 16
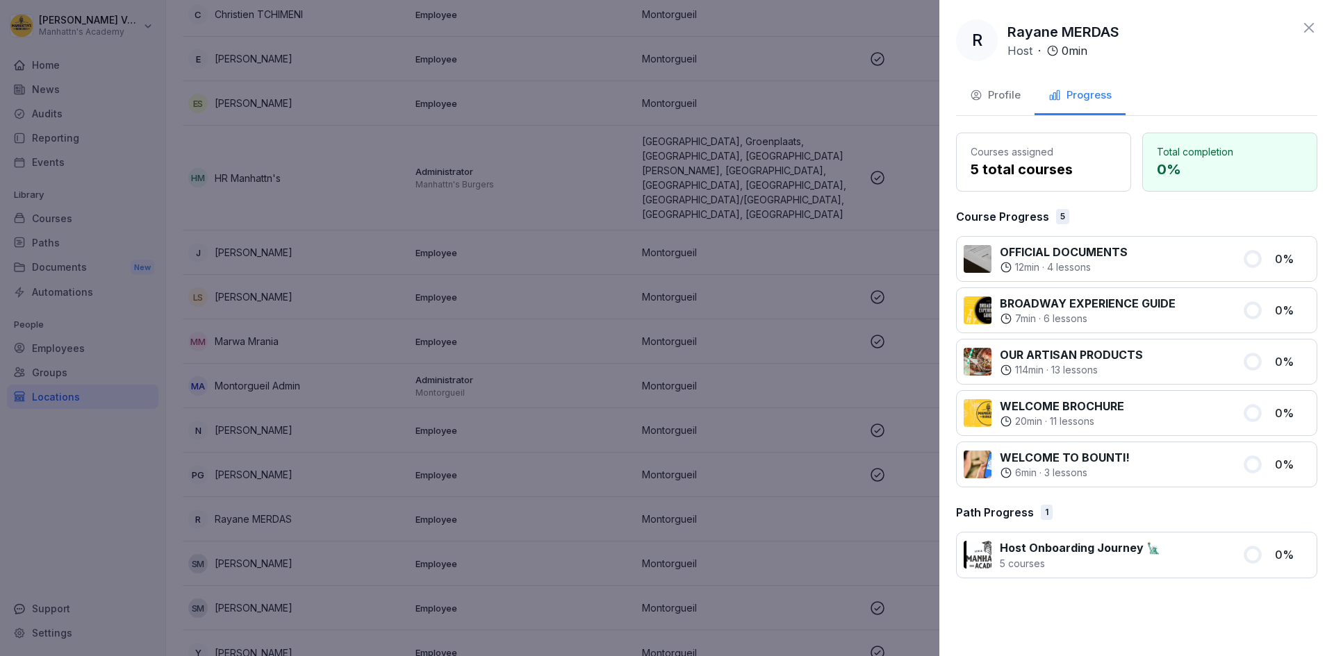
drag, startPoint x: 1302, startPoint y: 22, endPoint x: 1151, endPoint y: 90, distance: 165.7
click at [1300, 22] on icon at bounding box center [1308, 27] width 17 height 17
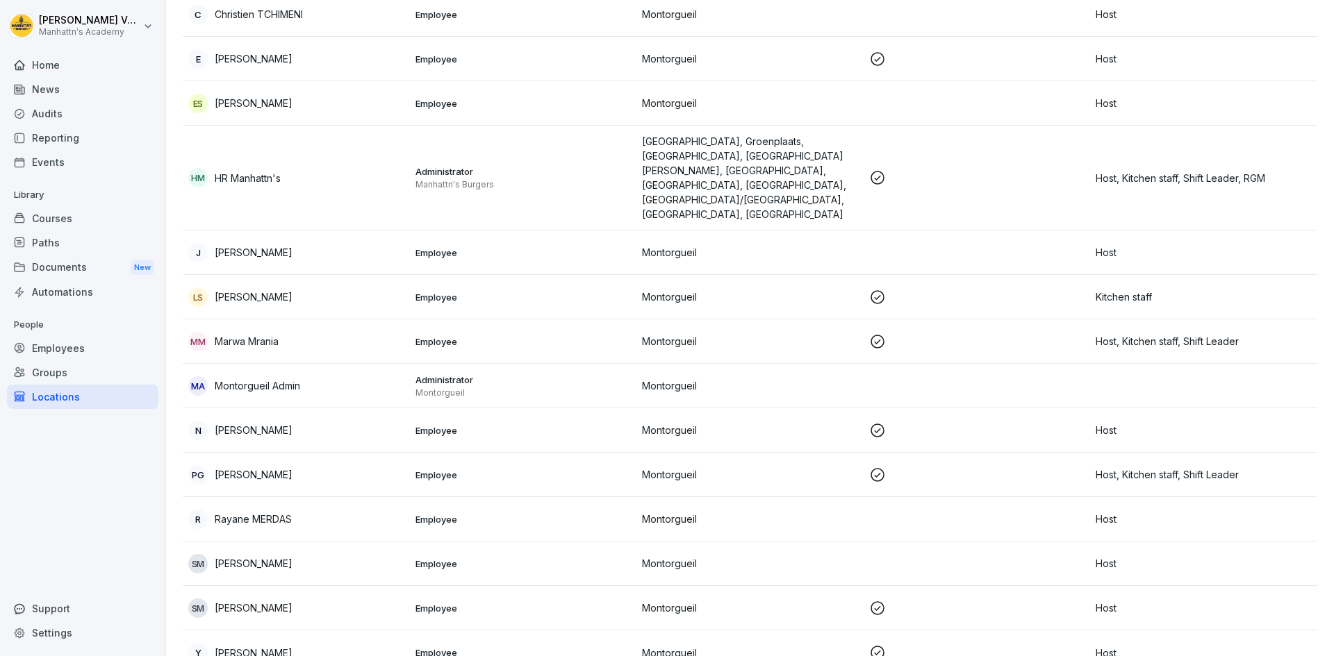
click at [254, 556] on p "[PERSON_NAME]" at bounding box center [254, 563] width 78 height 15
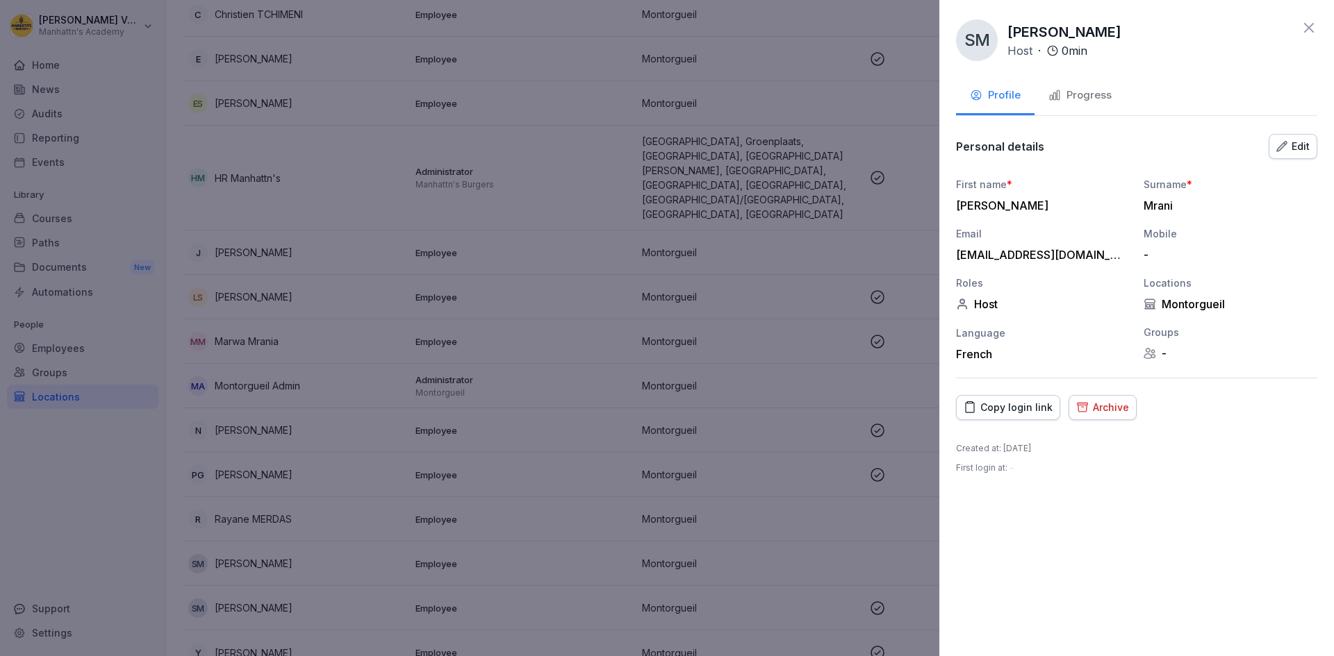
click at [1070, 95] on div "Progress" at bounding box center [1079, 96] width 63 height 16
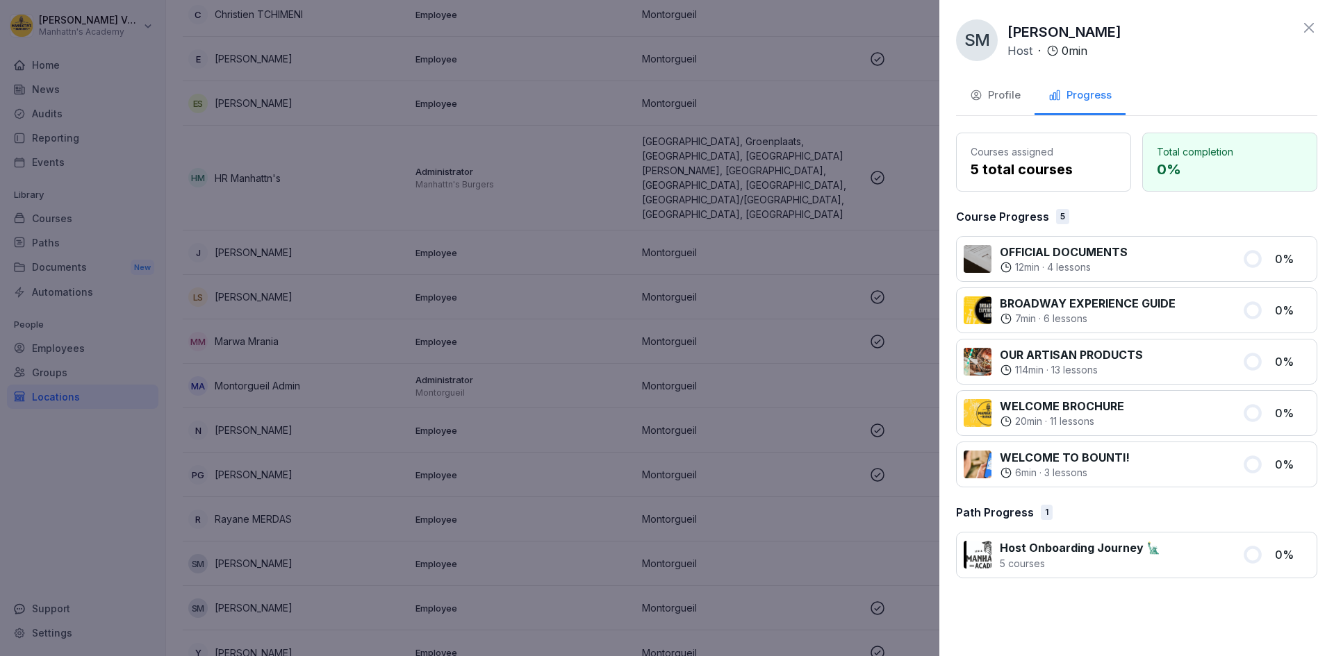
click at [1306, 22] on icon at bounding box center [1308, 27] width 17 height 17
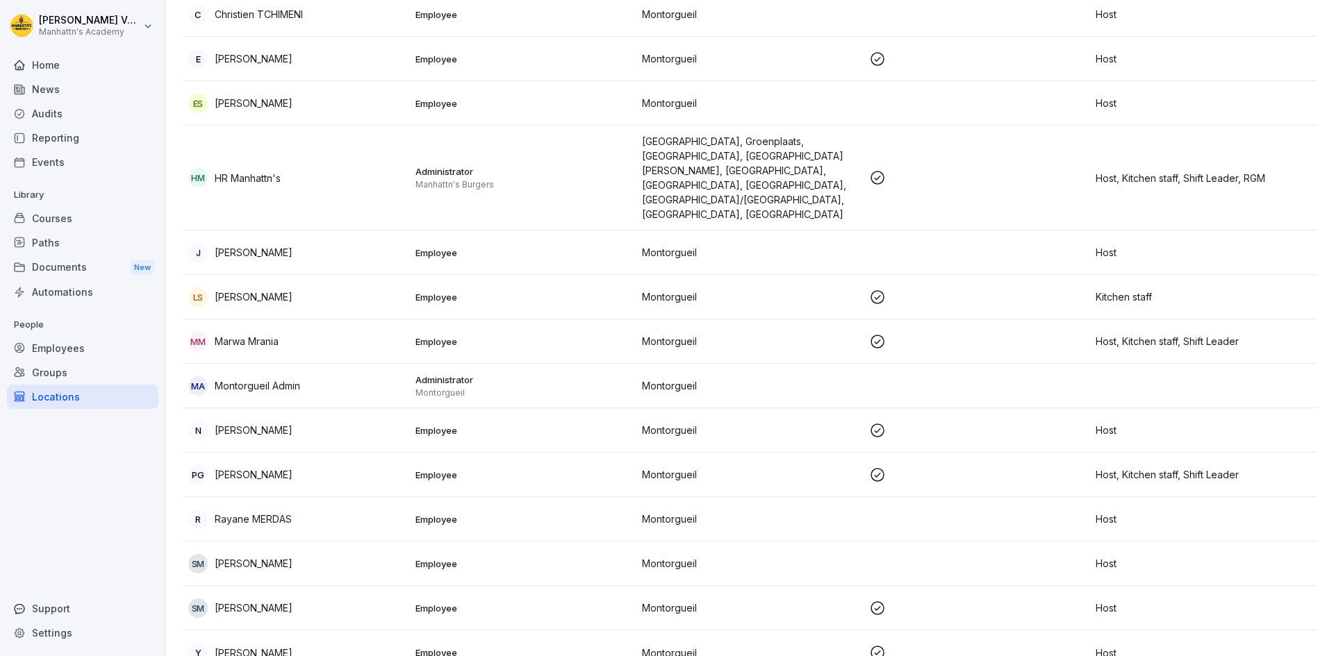
click at [273, 601] on p "[PERSON_NAME]" at bounding box center [254, 608] width 78 height 15
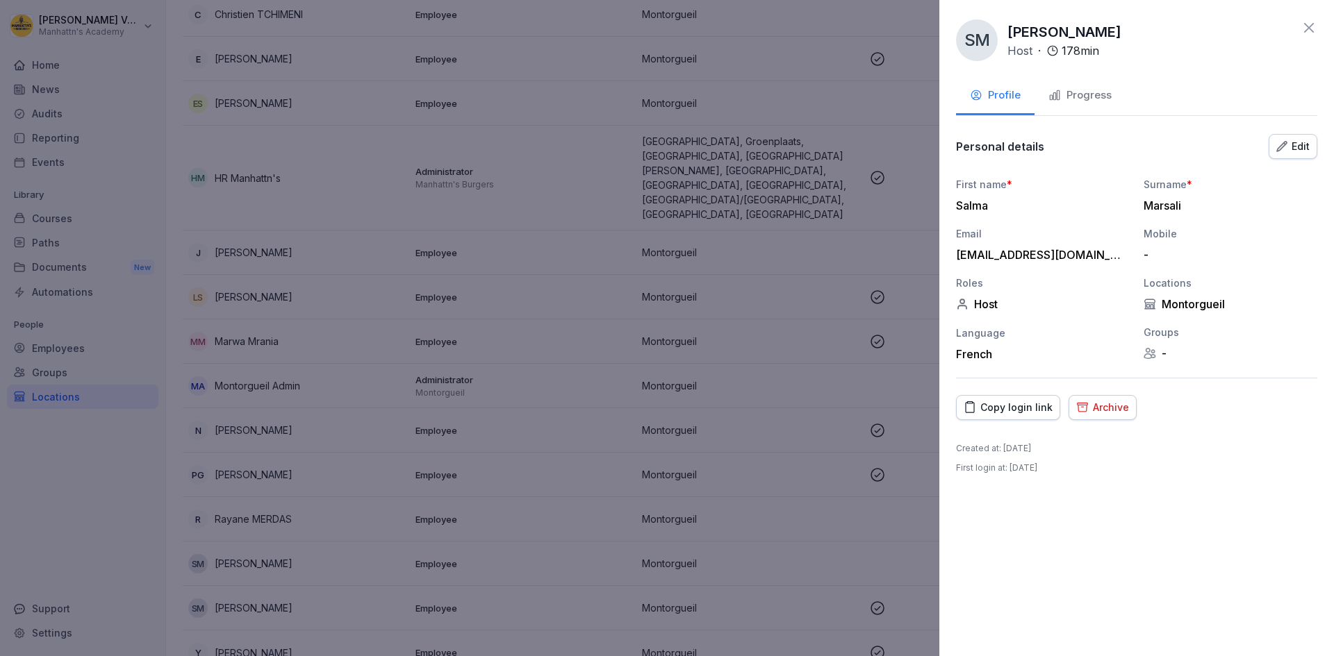
click at [1083, 95] on div "Progress" at bounding box center [1079, 96] width 63 height 16
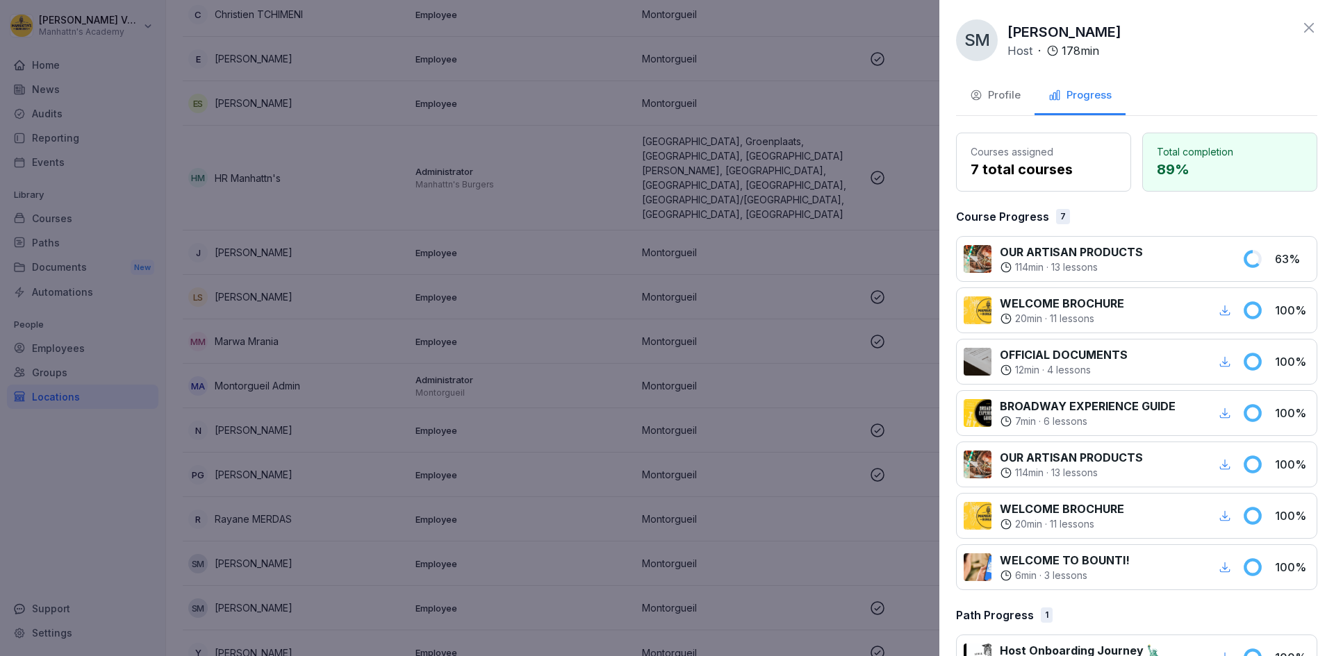
click at [1300, 27] on icon at bounding box center [1308, 27] width 17 height 17
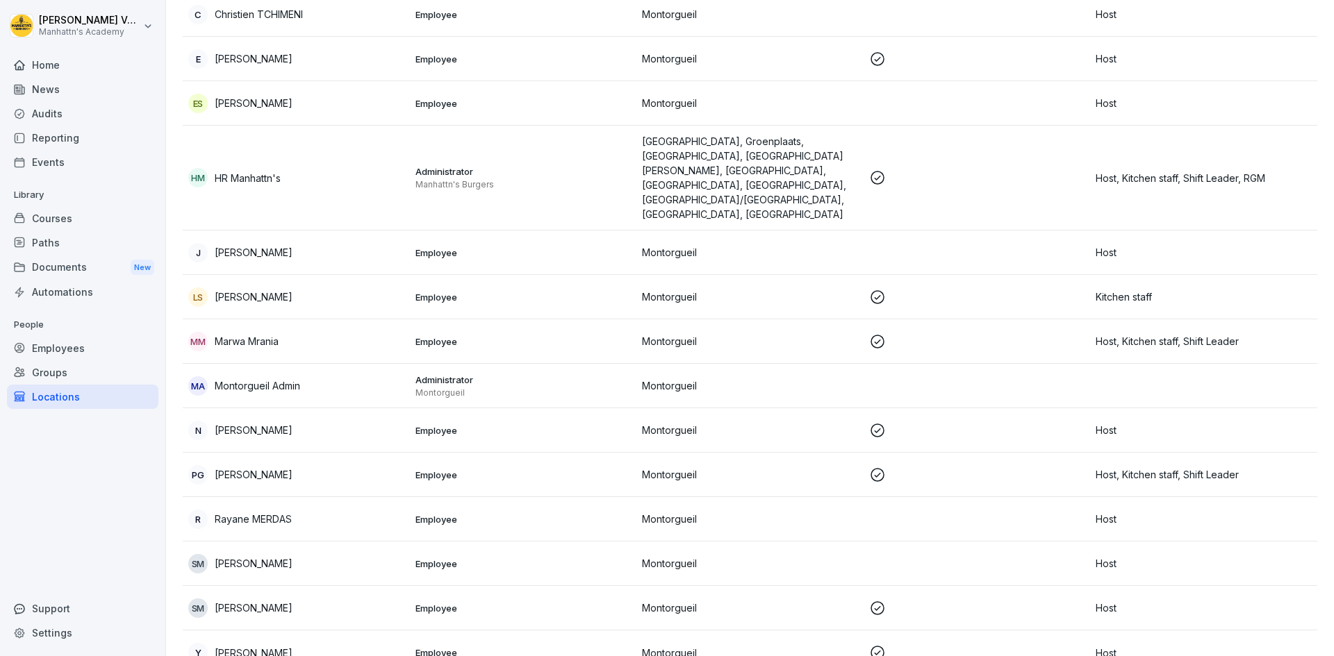
click at [287, 646] on p "[PERSON_NAME]" at bounding box center [254, 653] width 78 height 15
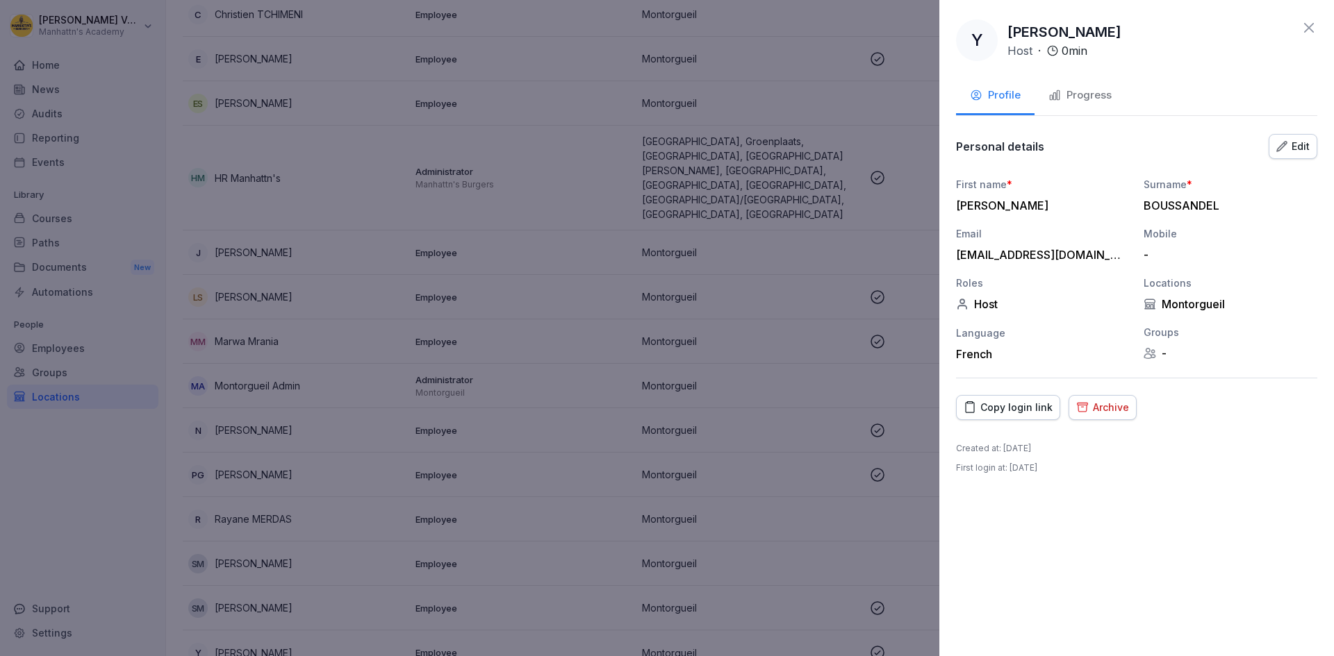
click at [1069, 91] on div "Progress" at bounding box center [1079, 96] width 63 height 16
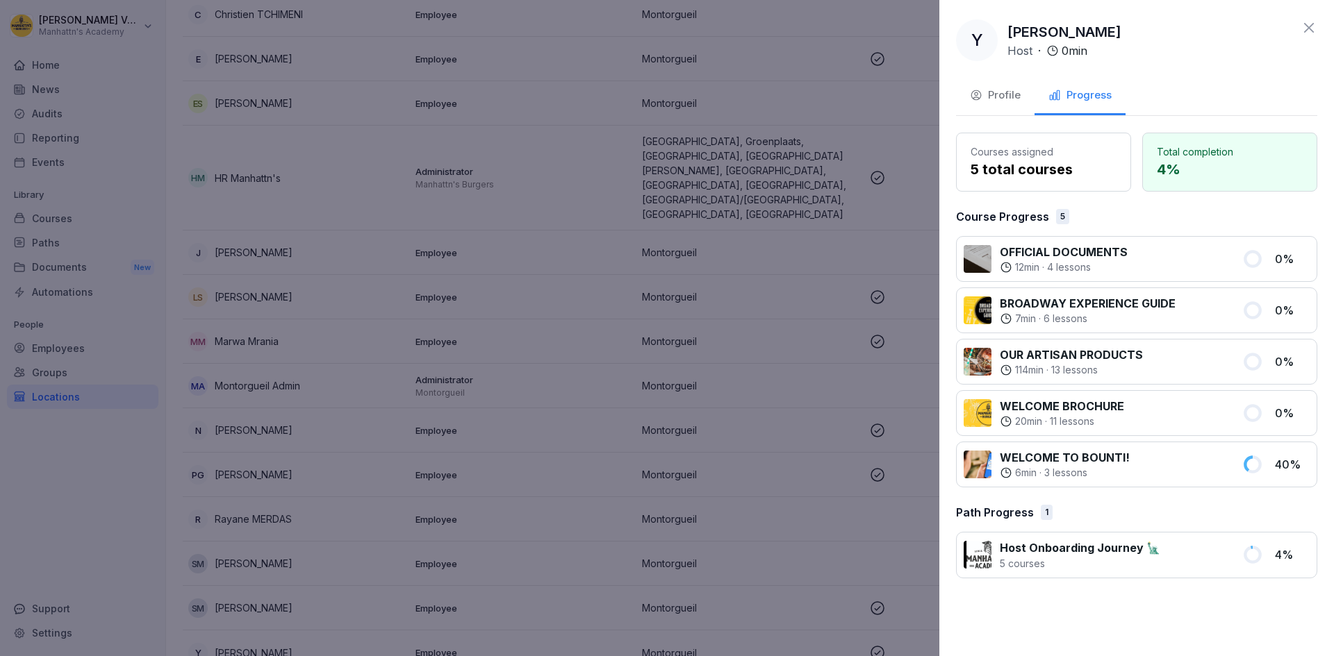
click at [1310, 28] on icon at bounding box center [1308, 27] width 17 height 17
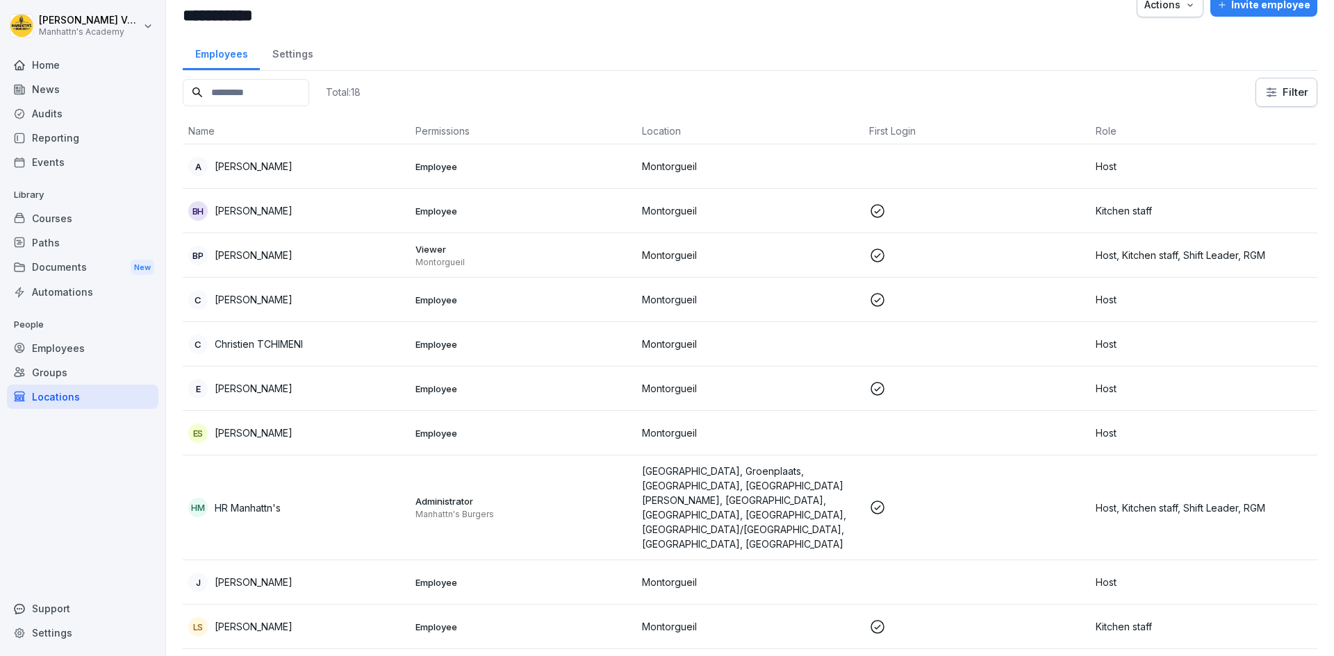
scroll to position [0, 0]
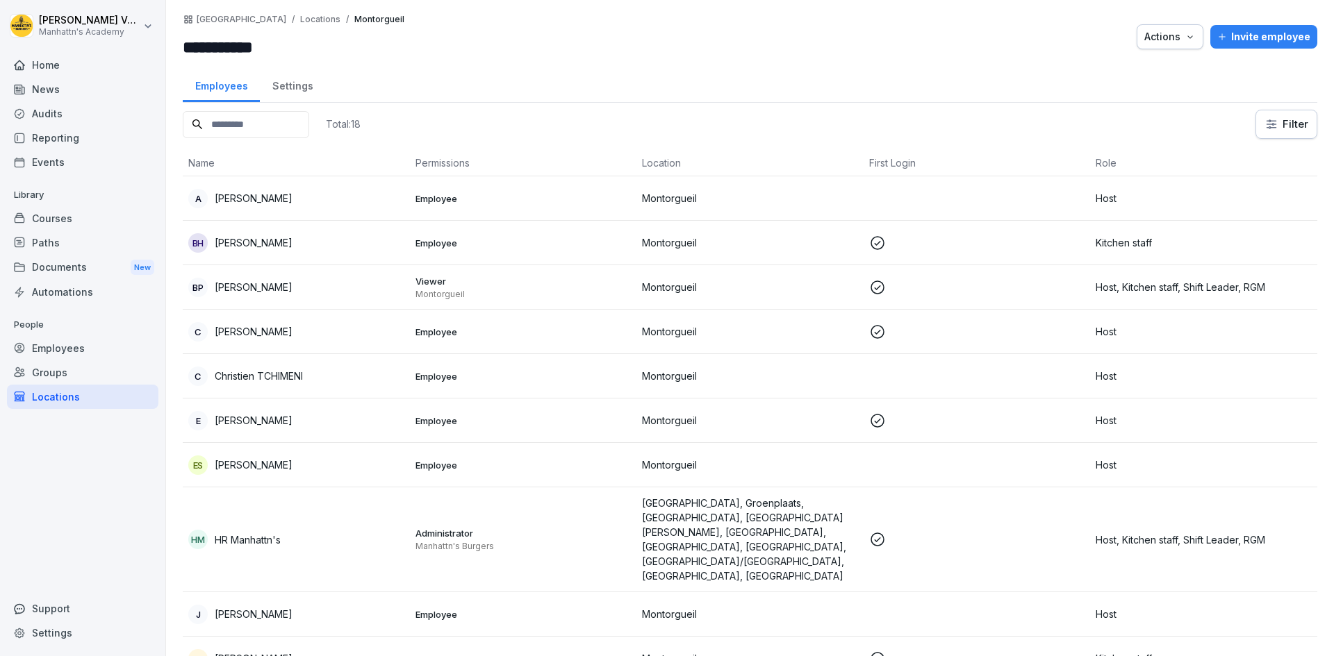
click at [247, 193] on p "[PERSON_NAME]" at bounding box center [254, 198] width 78 height 15
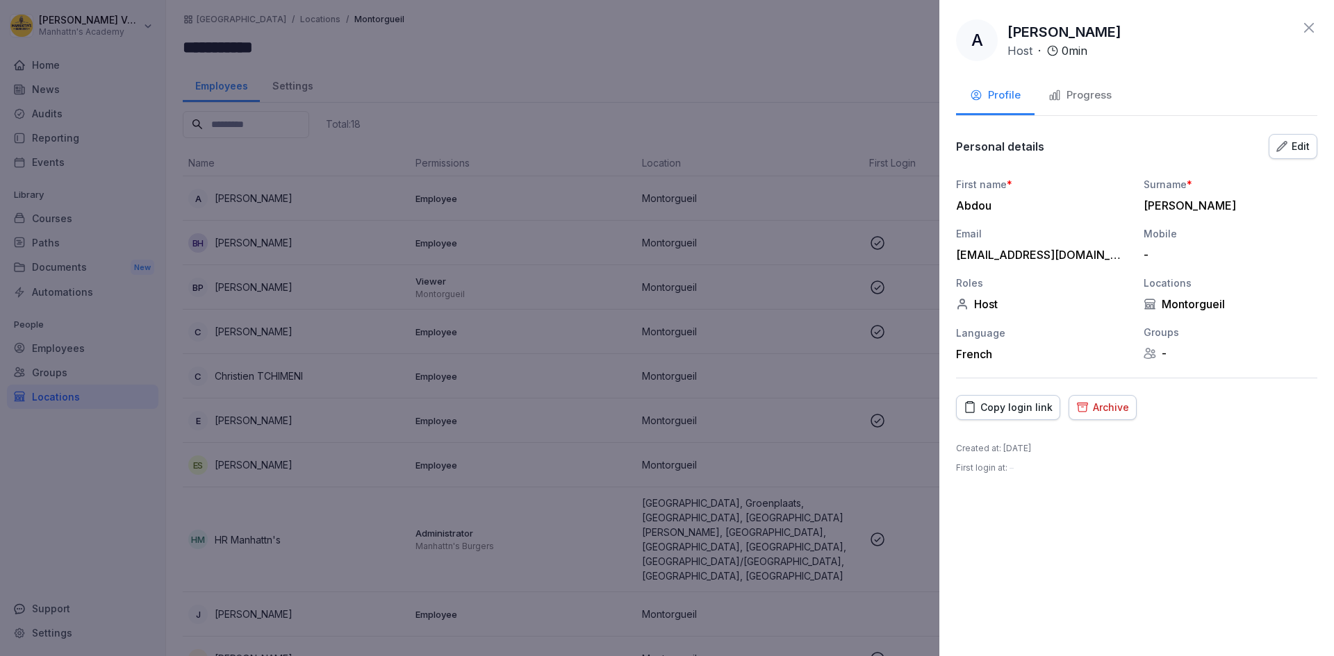
click at [1306, 37] on div "A [PERSON_NAME] Host · 0 min" at bounding box center [1136, 40] width 361 height 42
click at [1301, 26] on icon at bounding box center [1308, 27] width 17 height 17
